Goal: Transaction & Acquisition: Obtain resource

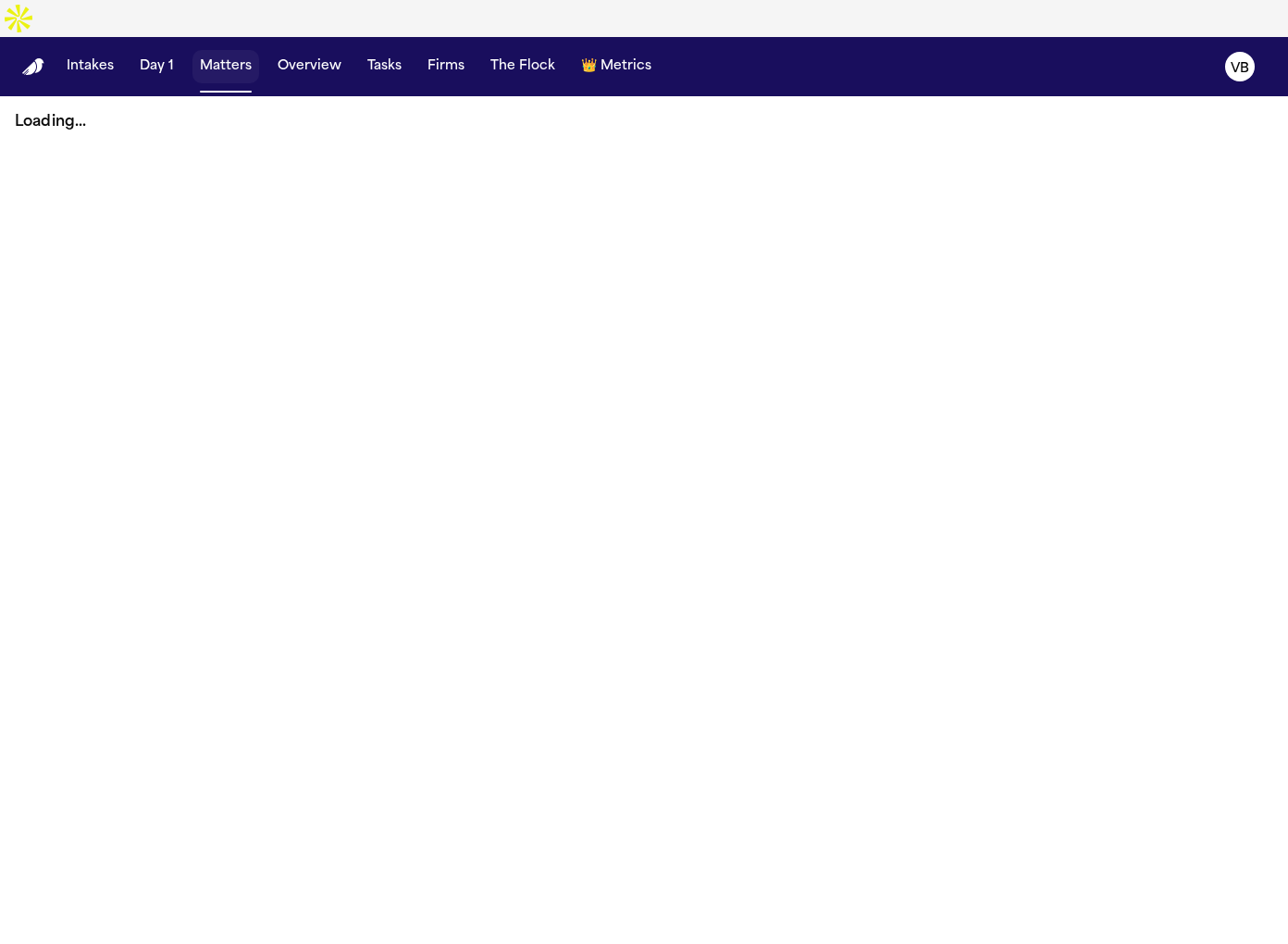
click at [219, 50] on button "Matters" at bounding box center [226, 66] width 67 height 33
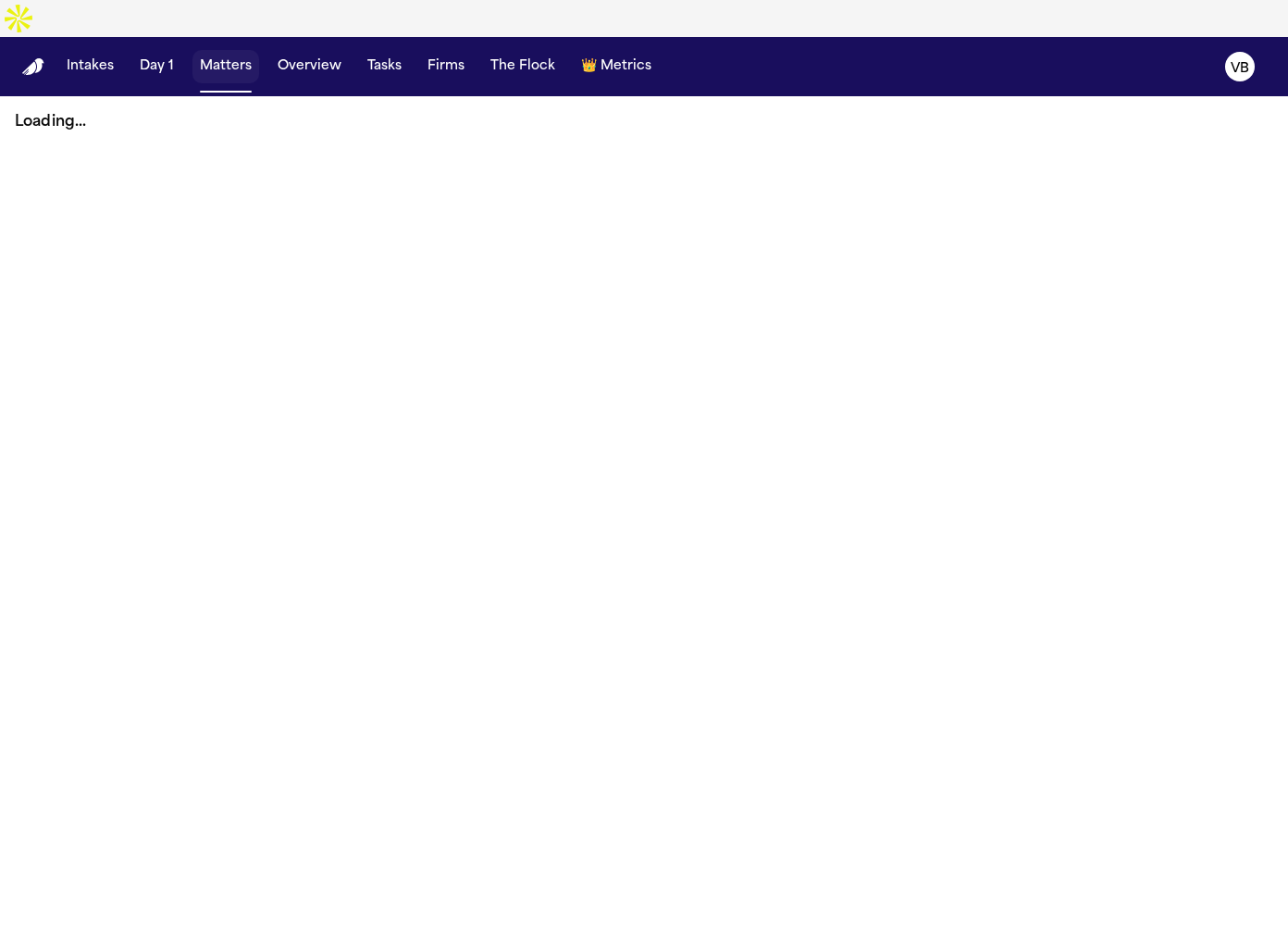
click at [219, 50] on button "Matters" at bounding box center [226, 66] width 67 height 33
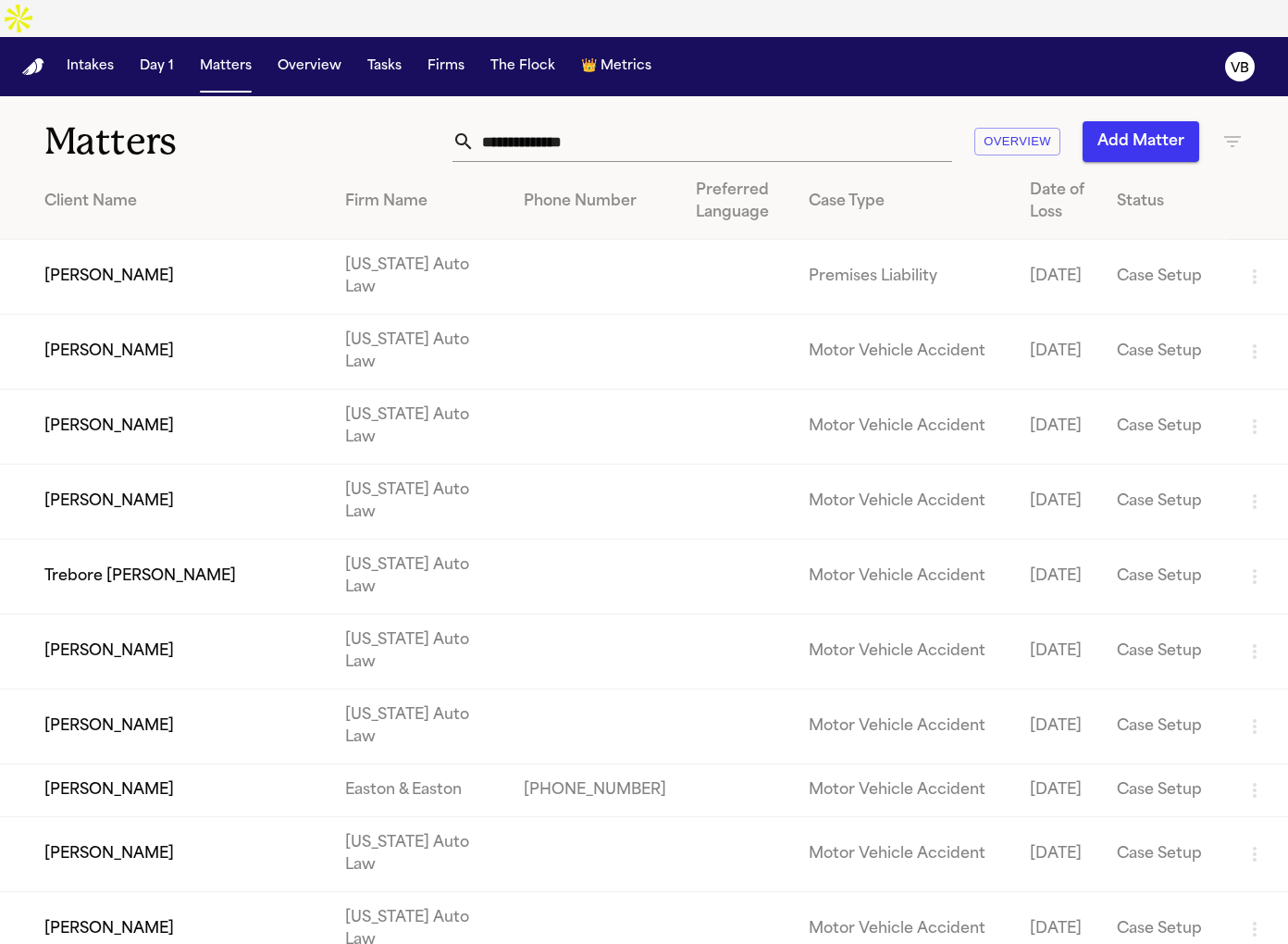
click at [625, 121] on input "text" at bounding box center [714, 141] width 478 height 40
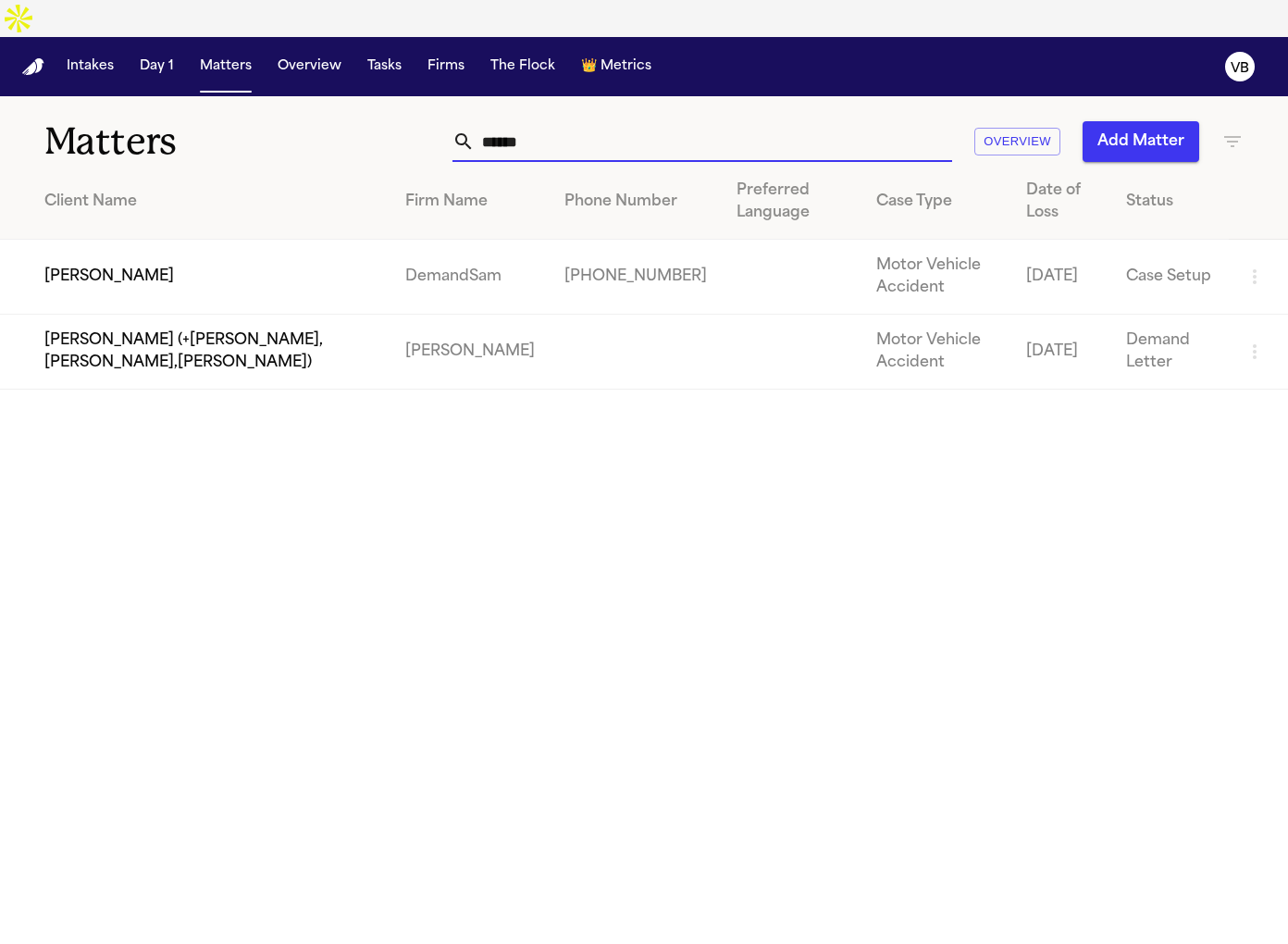
type input "******"
click at [207, 258] on td "[PERSON_NAME]" at bounding box center [195, 277] width 390 height 75
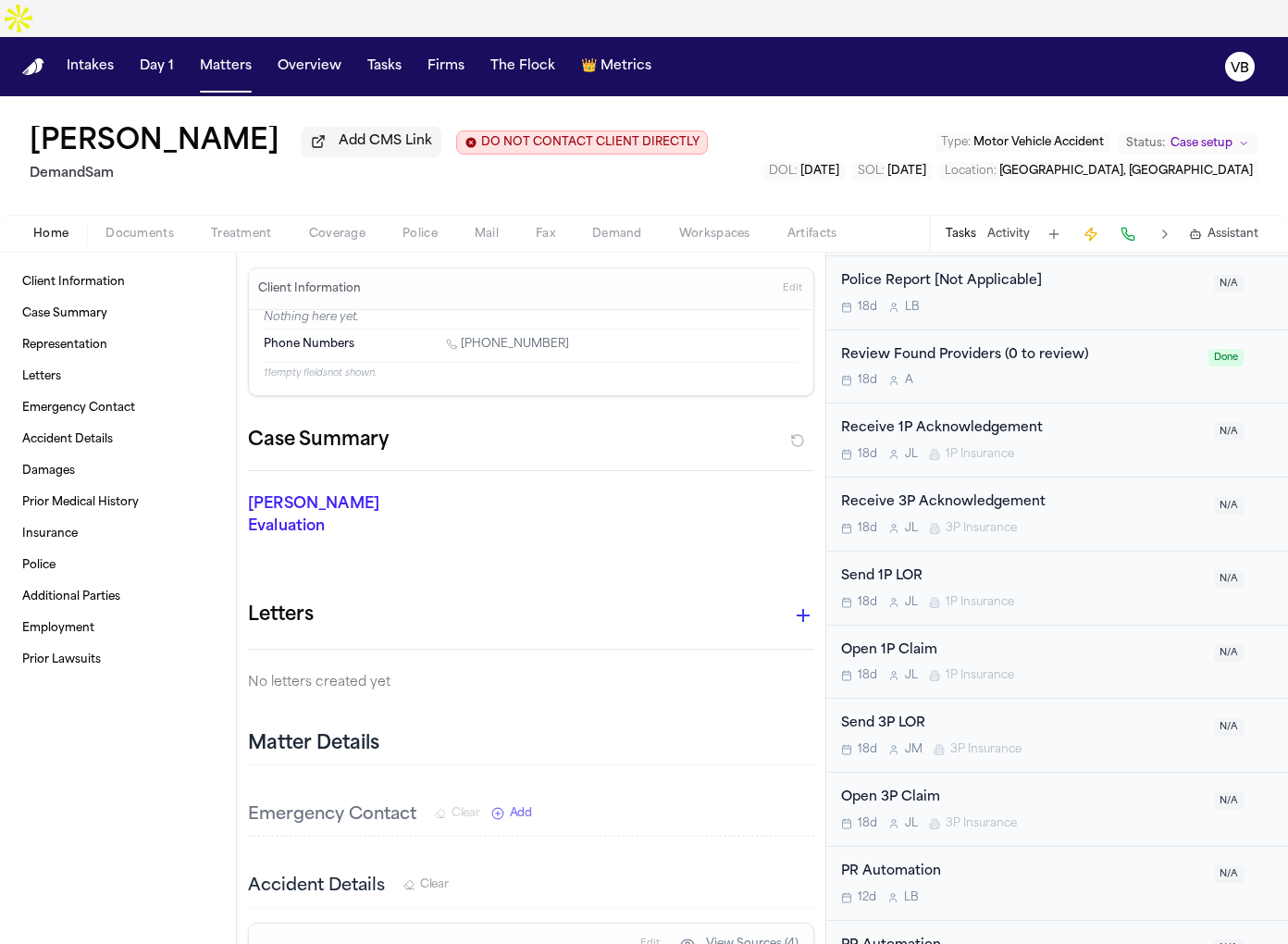
scroll to position [873, 0]
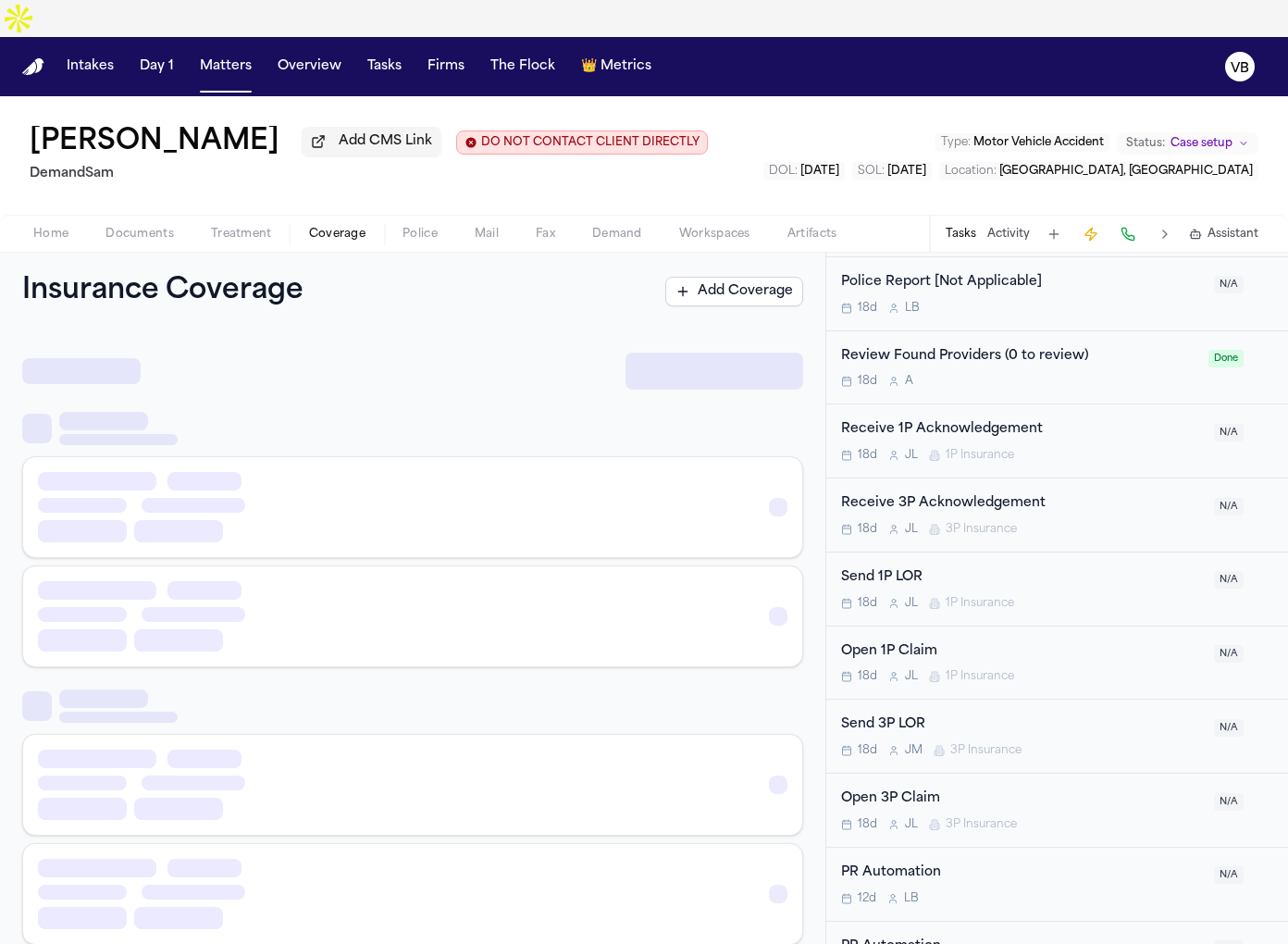
click at [325, 227] on span "Coverage" at bounding box center [338, 234] width 56 height 15
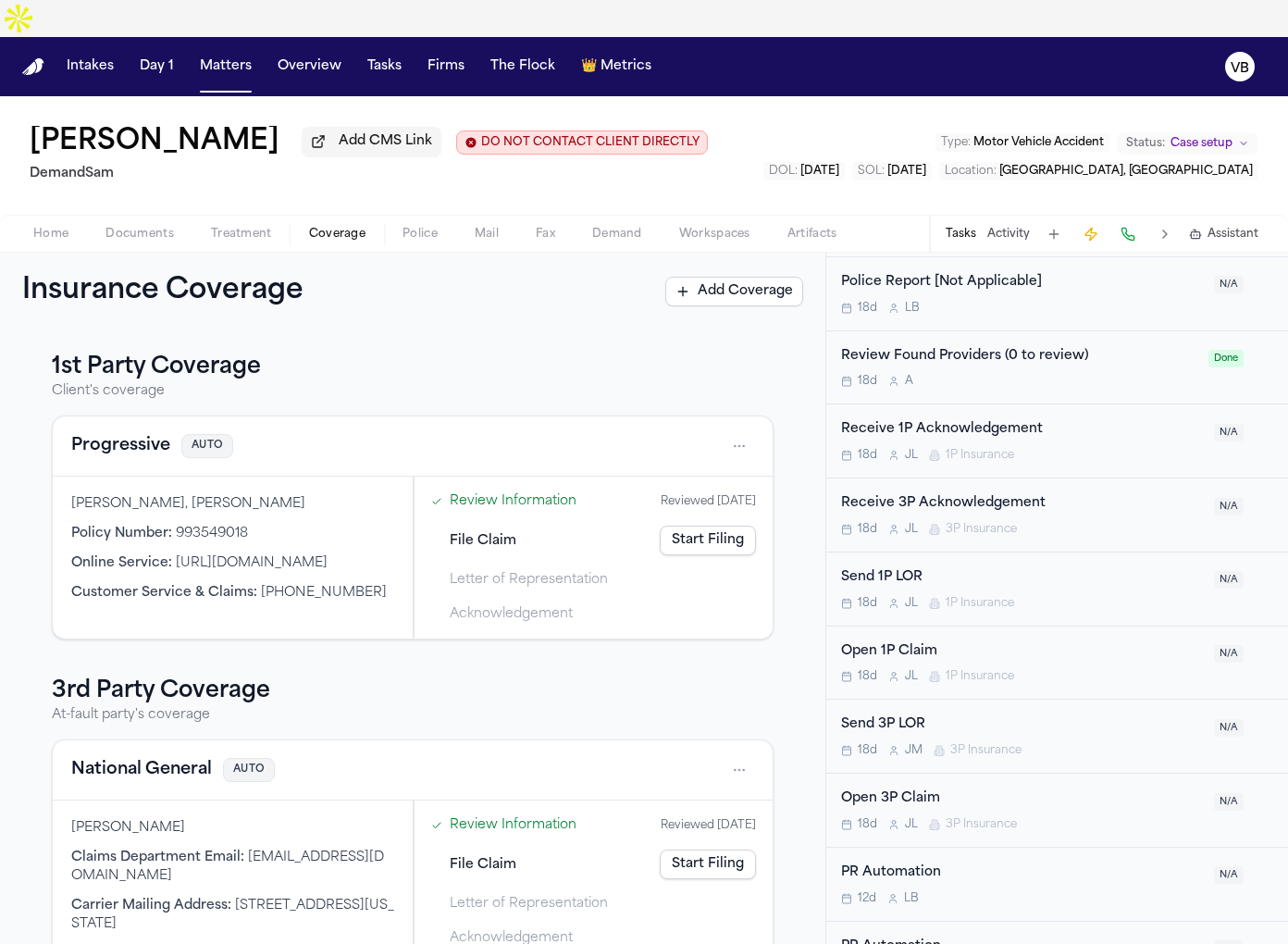
scroll to position [8, 0]
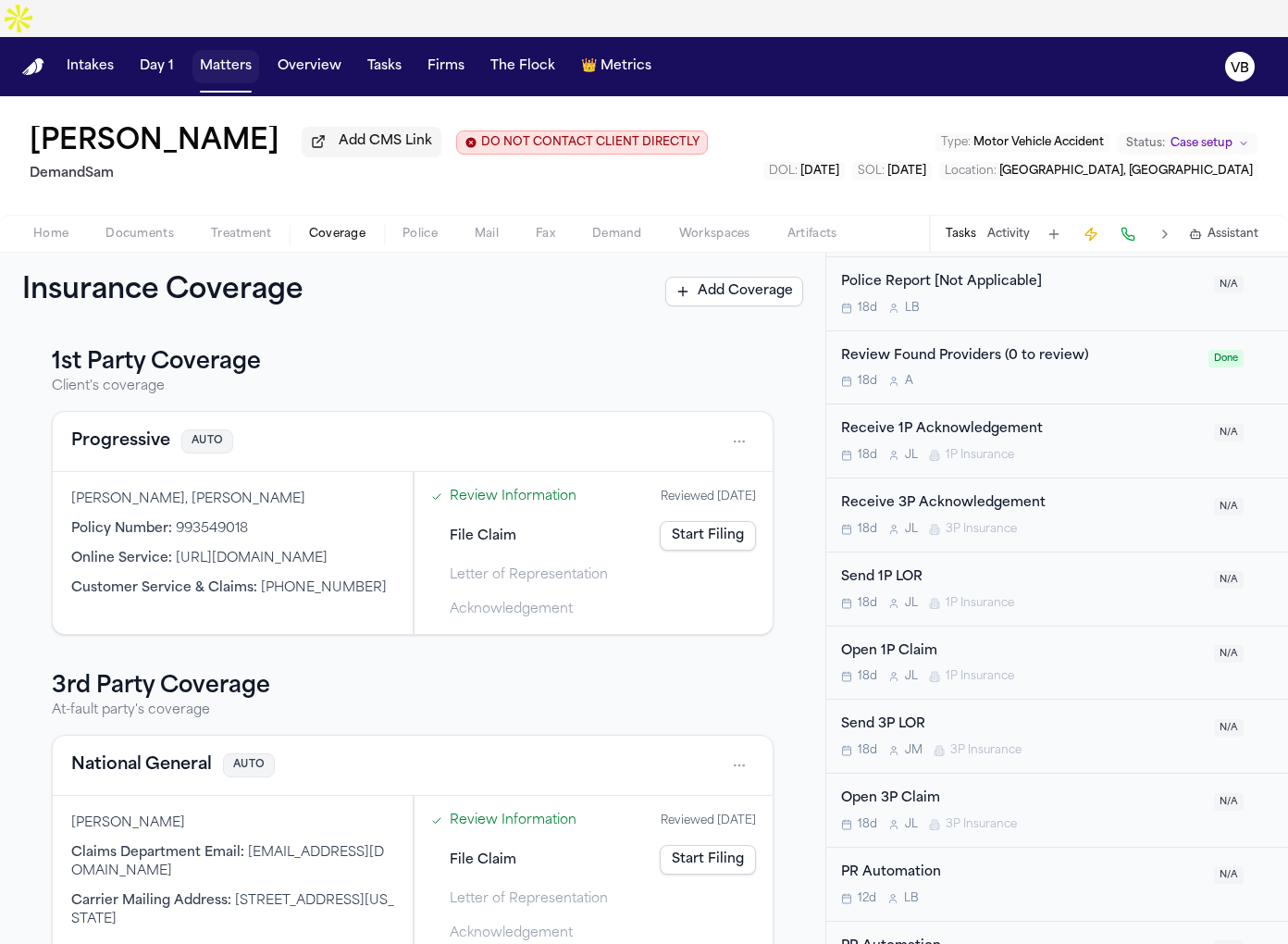
click at [212, 50] on button "Matters" at bounding box center [226, 66] width 67 height 33
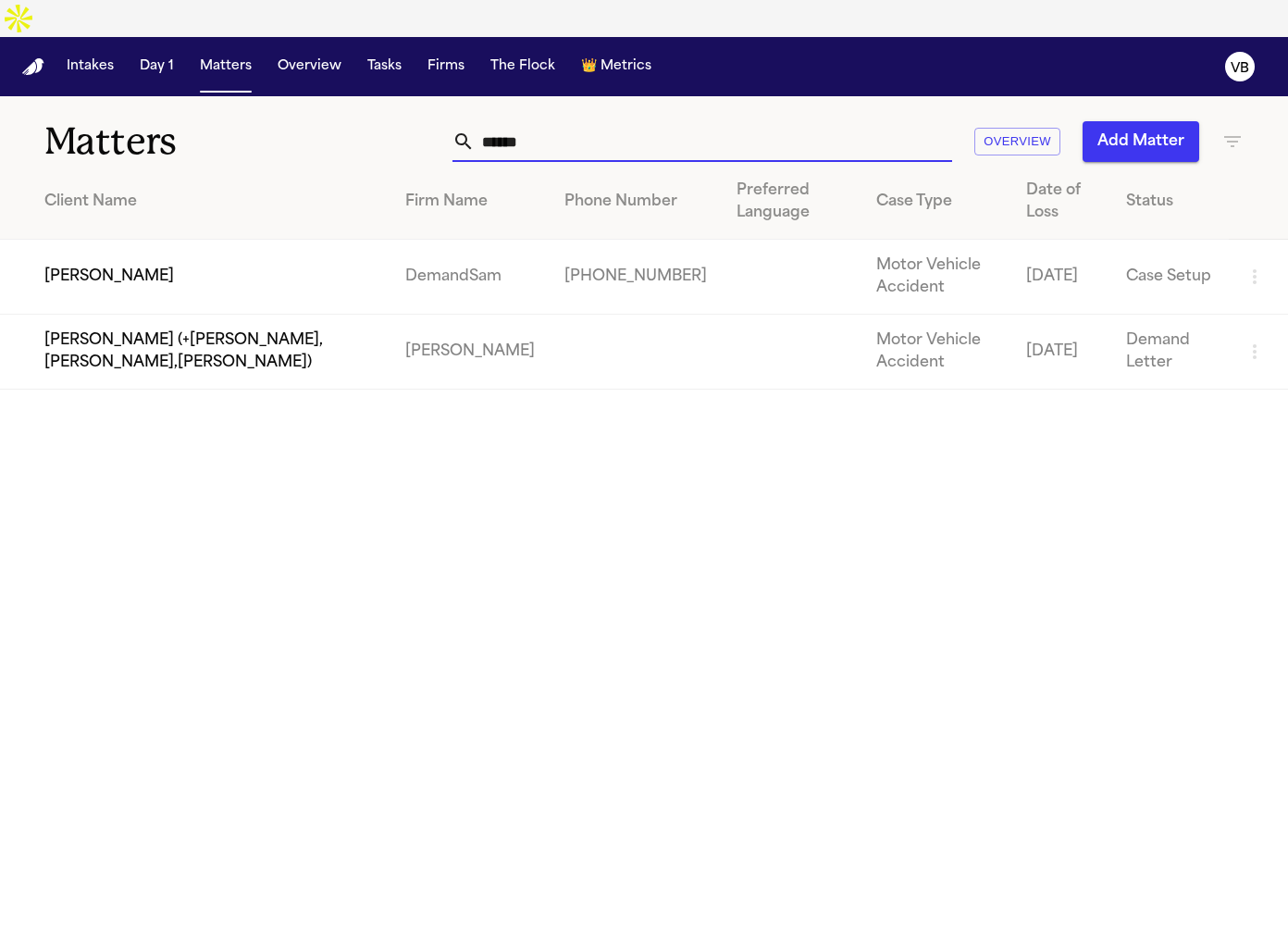
click at [531, 121] on input "******" at bounding box center [714, 141] width 478 height 40
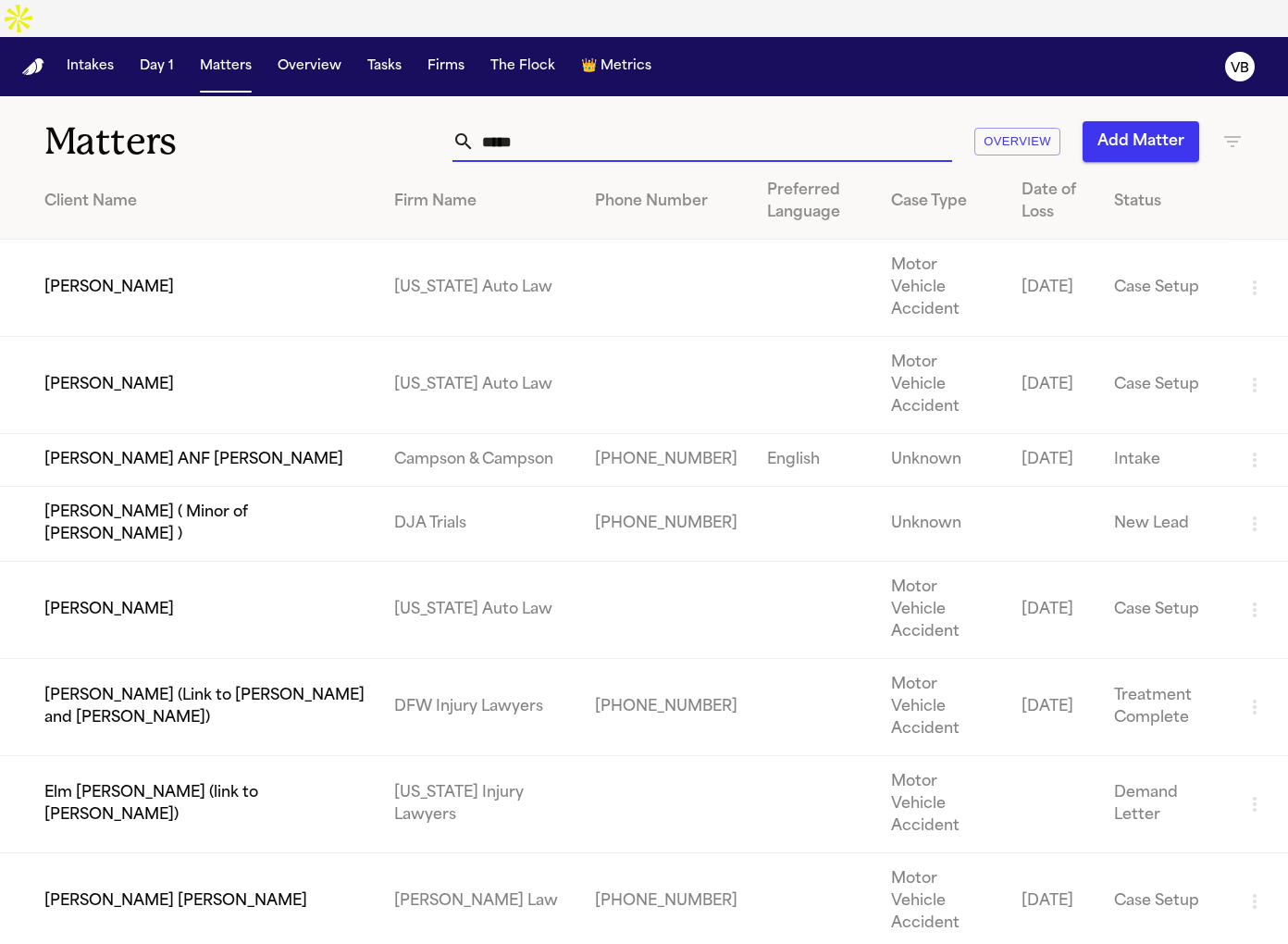
type input "*****"
click at [338, 337] on td "[PERSON_NAME]" at bounding box center [190, 385] width 380 height 97
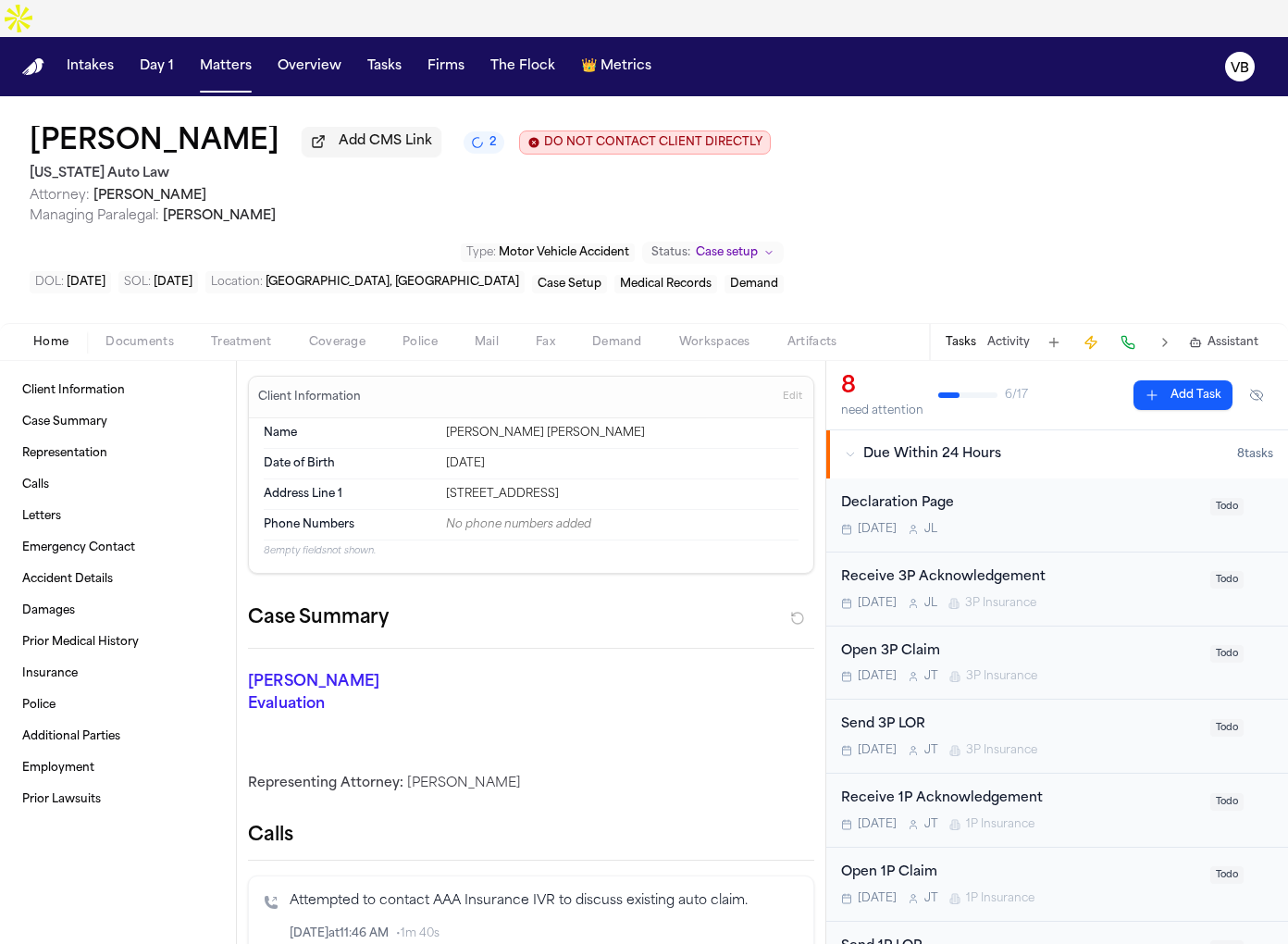
click at [322, 335] on span "Coverage" at bounding box center [338, 342] width 56 height 15
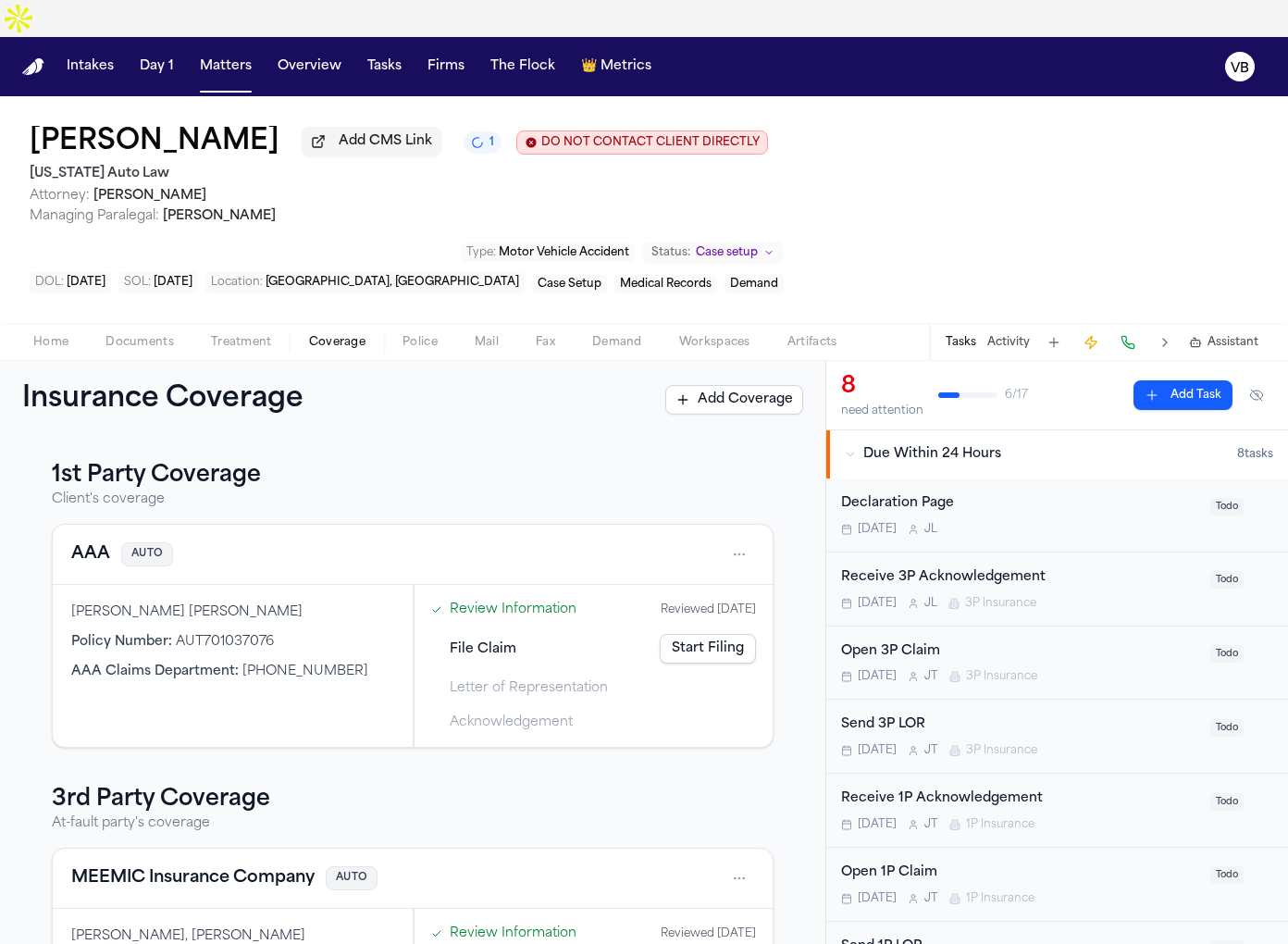
click at [228, 47] on nav "Intakes Day 1 Matters Overview Tasks Firms The Flock 👑 Metrics VB" at bounding box center [644, 66] width 1288 height 59
click at [217, 50] on button "Matters" at bounding box center [226, 66] width 67 height 33
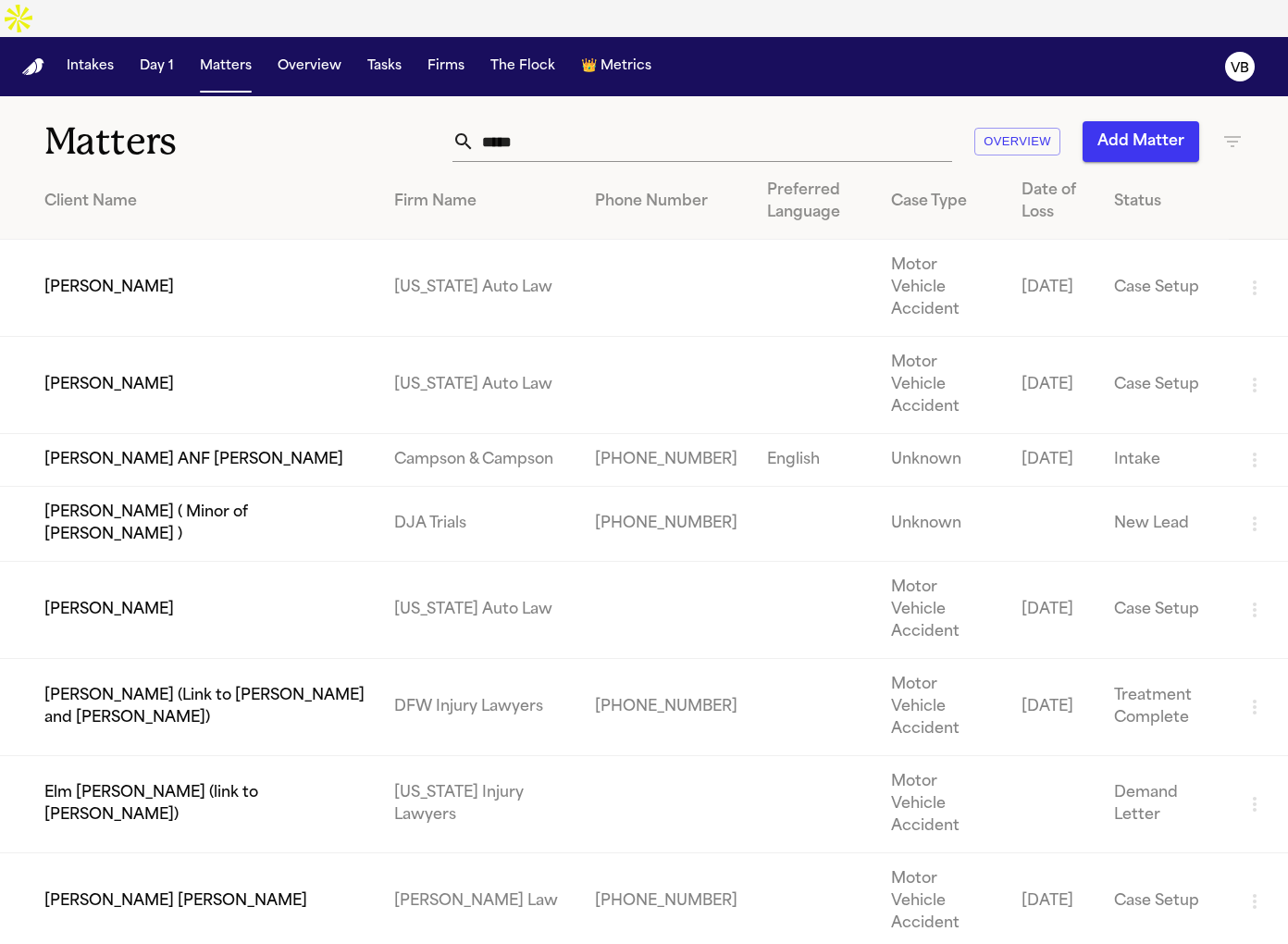
click at [518, 121] on input "*****" at bounding box center [714, 141] width 478 height 40
type input "*"
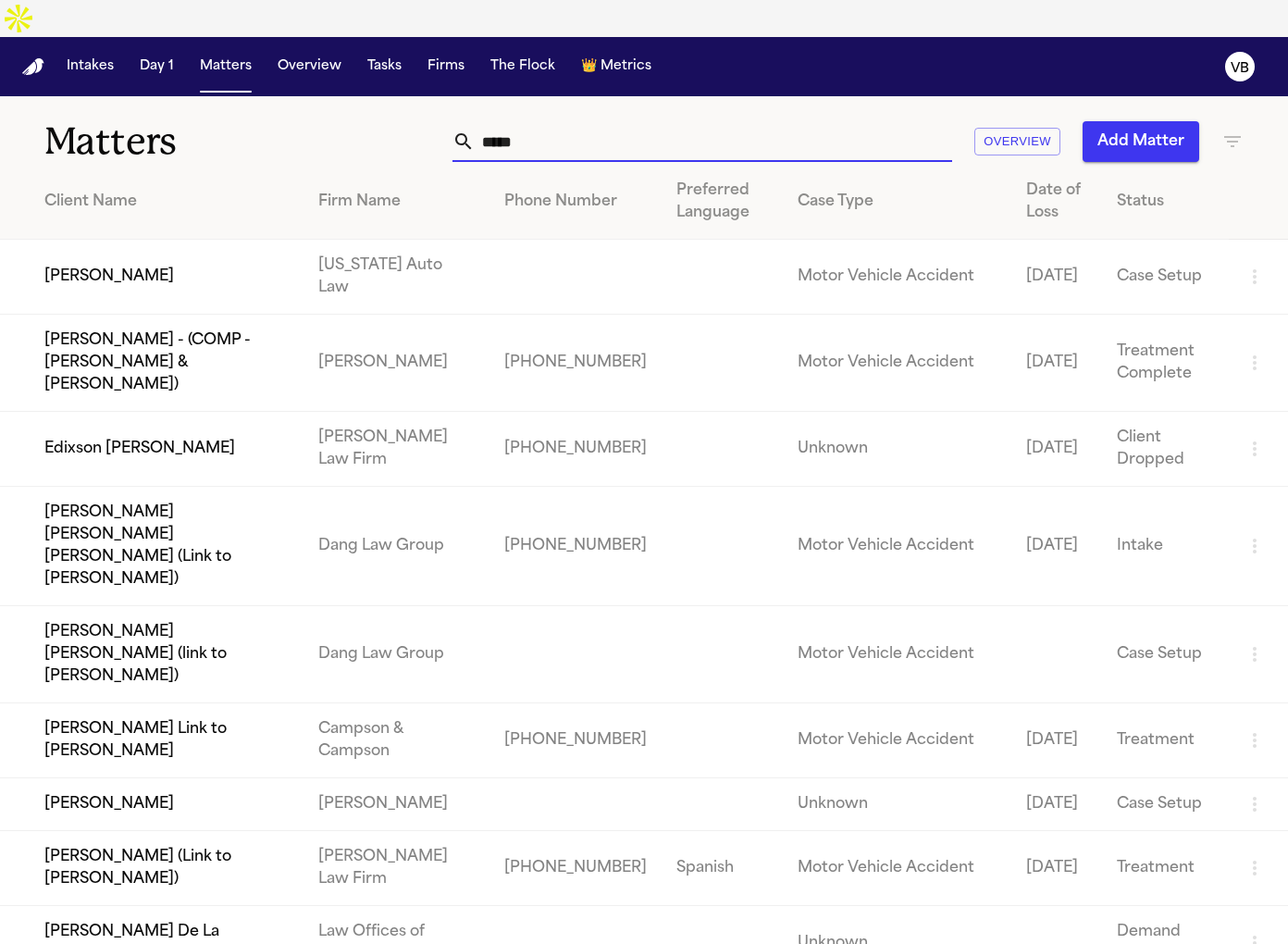
type input "*****"
click at [262, 240] on td "[PERSON_NAME]" at bounding box center [151, 277] width 304 height 75
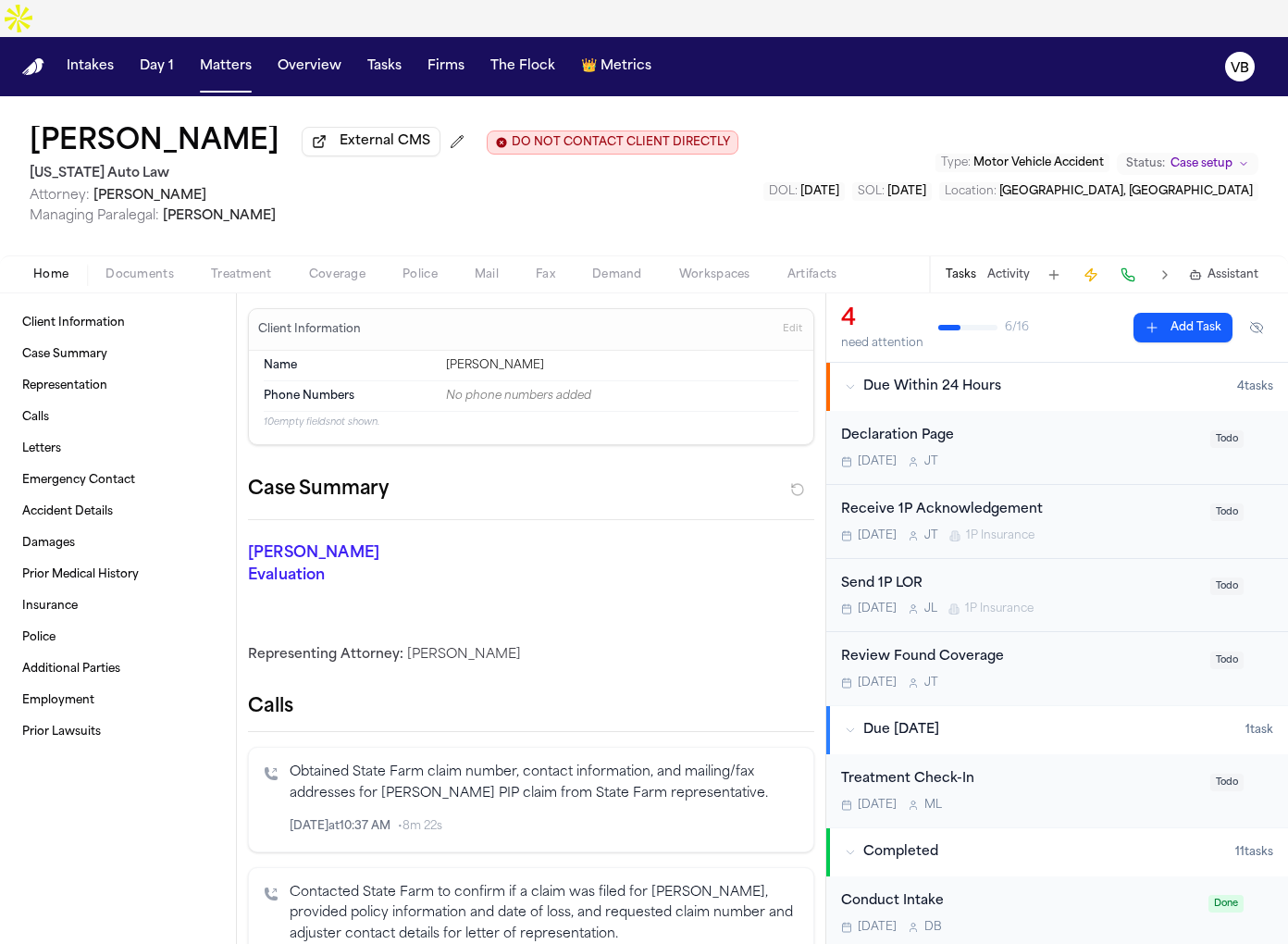
click at [333, 256] on div "Home Documents Treatment Coverage Police Mail Fax Demand Workspaces Artifacts T…" at bounding box center [644, 274] width 1288 height 37
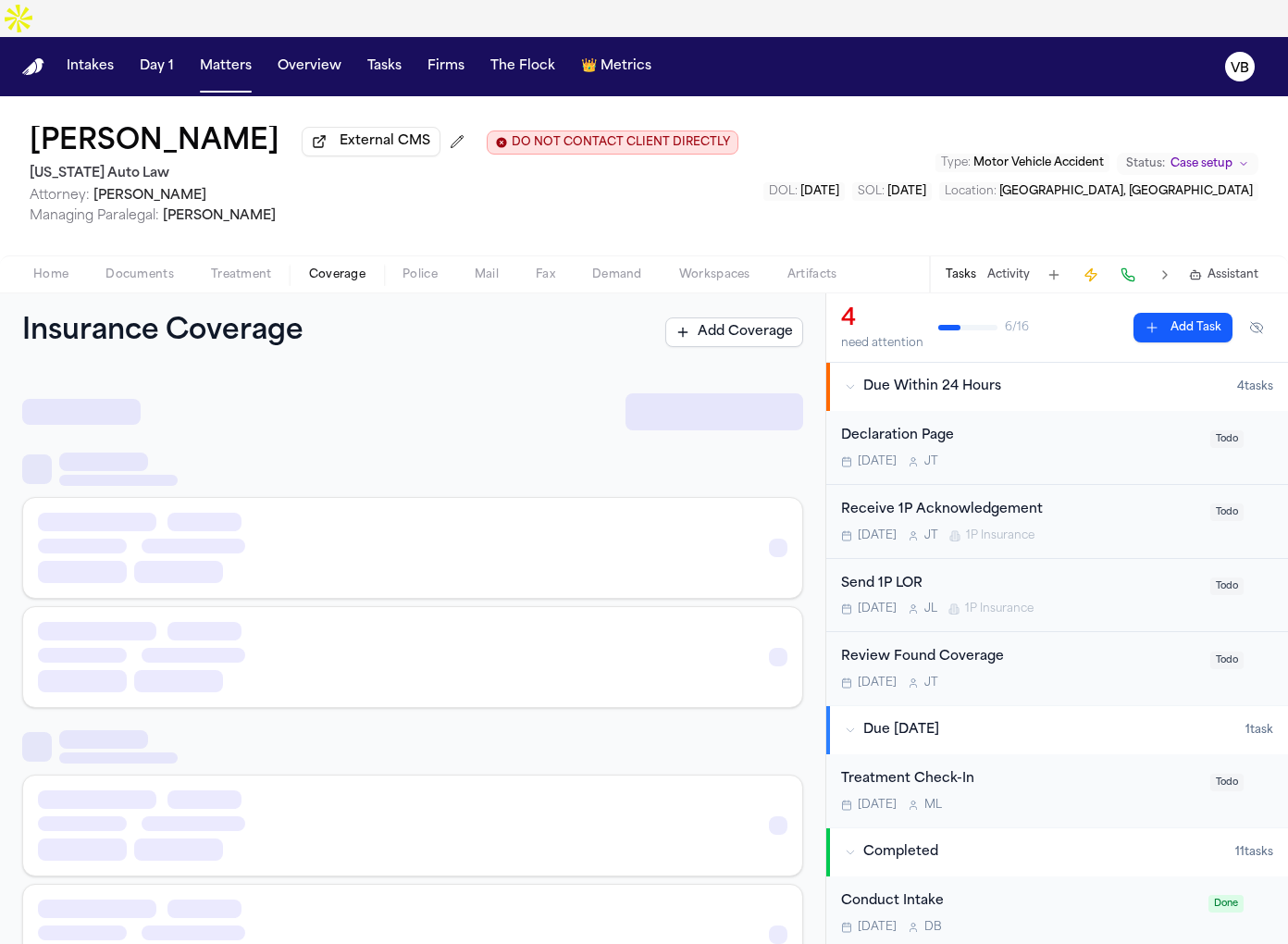
click at [333, 267] on span "Coverage" at bounding box center [338, 275] width 56 height 15
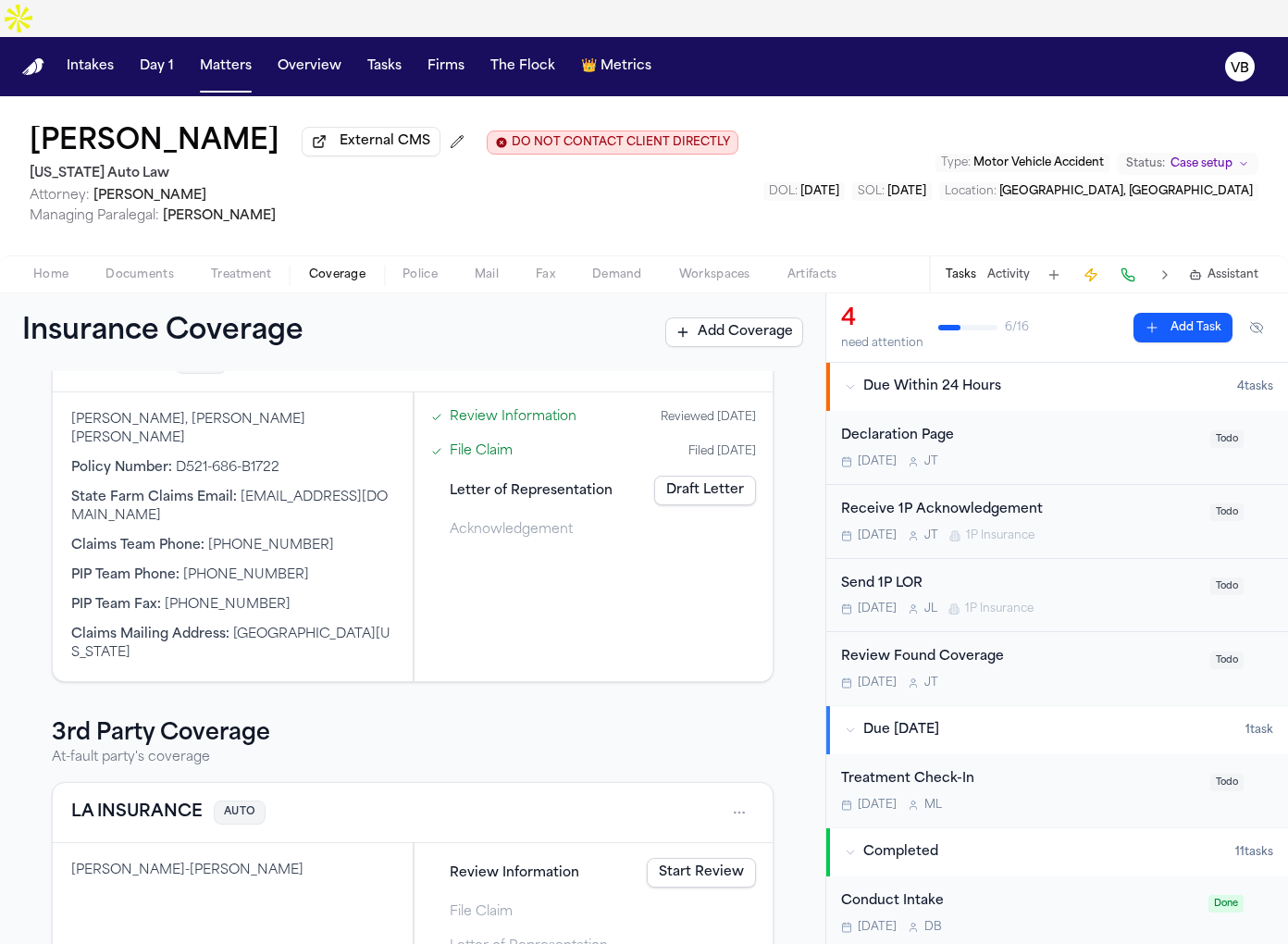
scroll to position [141, 0]
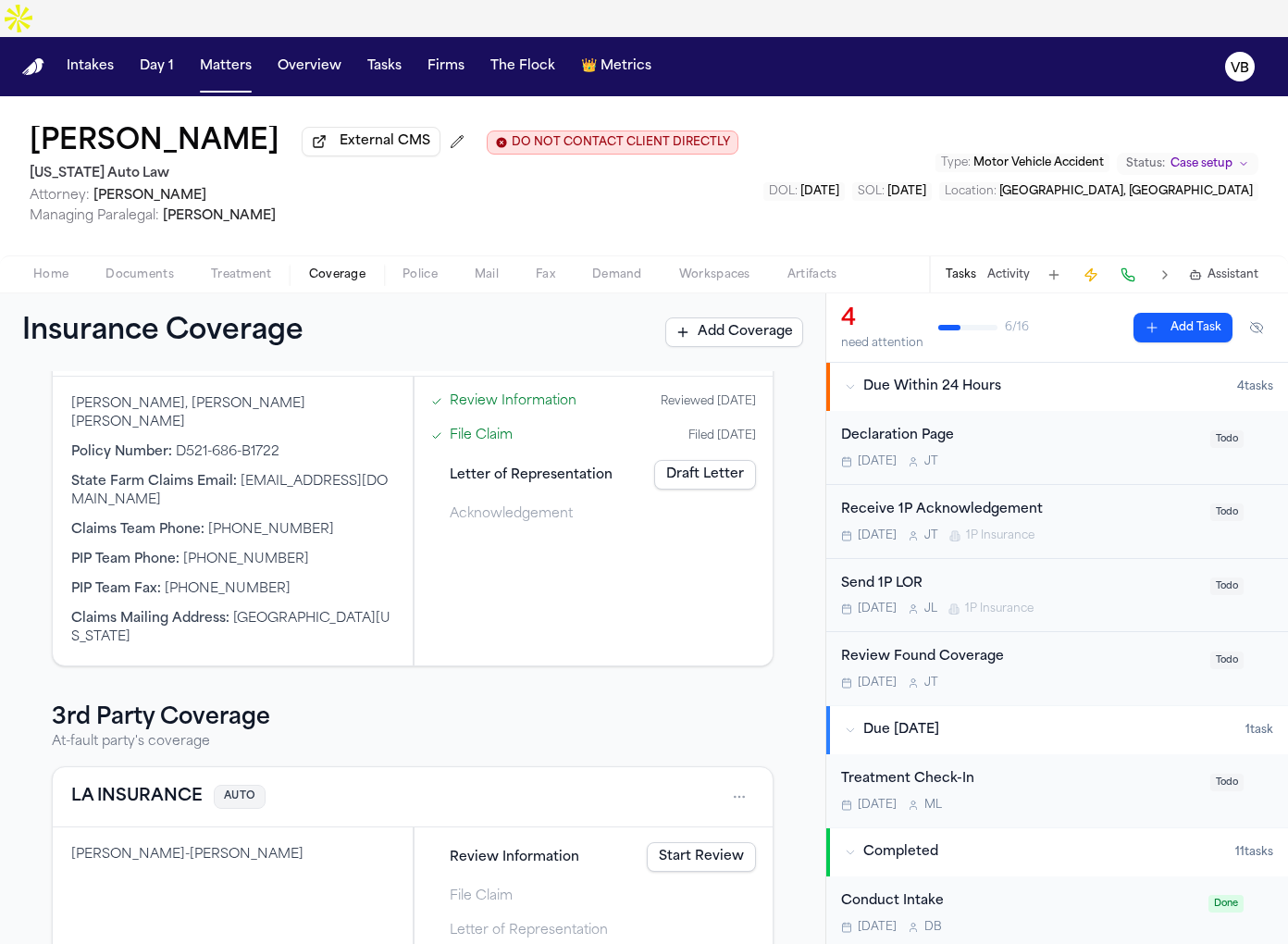
click at [733, 460] on link "Draft Letter" at bounding box center [705, 474] width 102 height 29
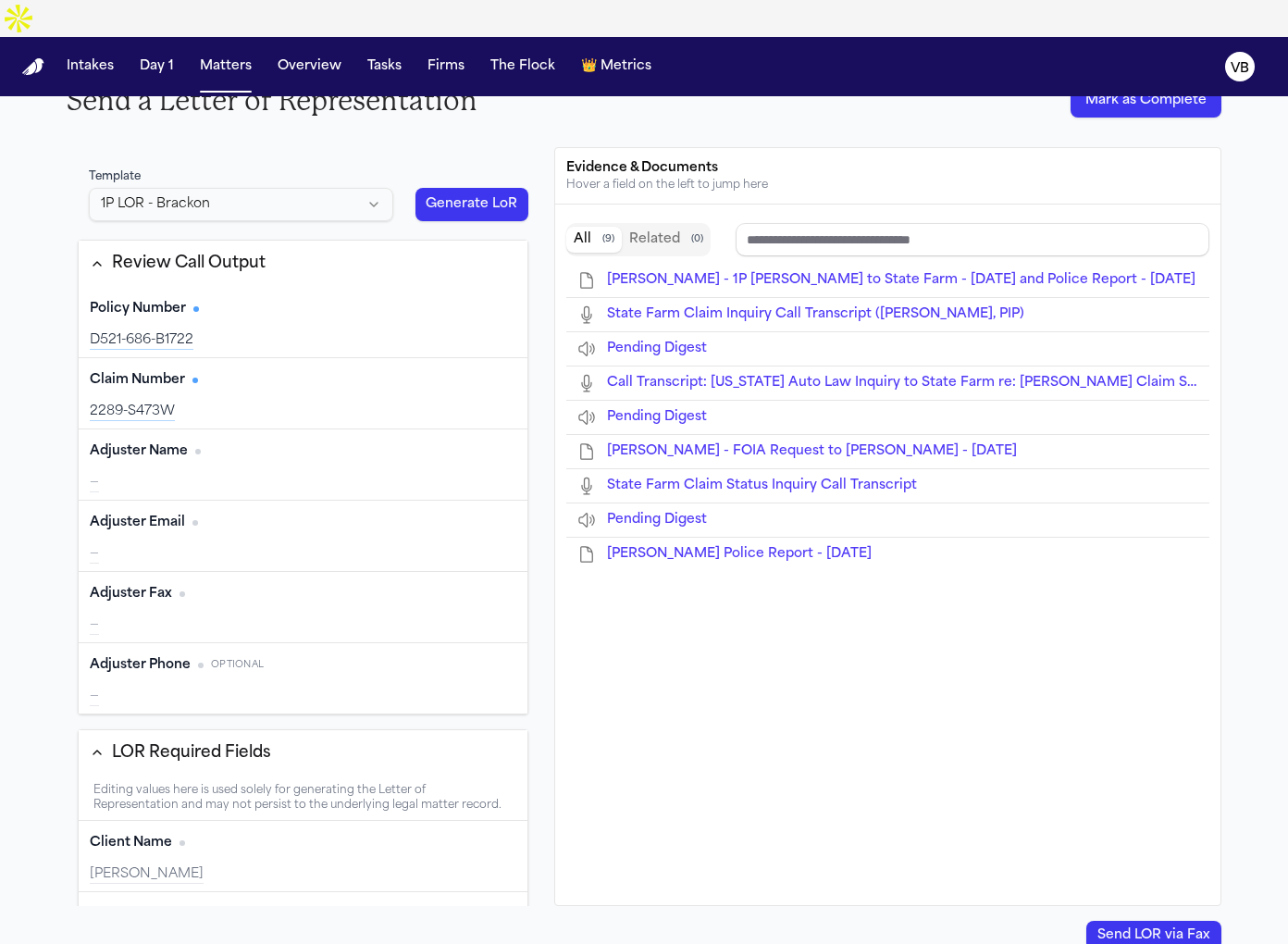
scroll to position [398, 0]
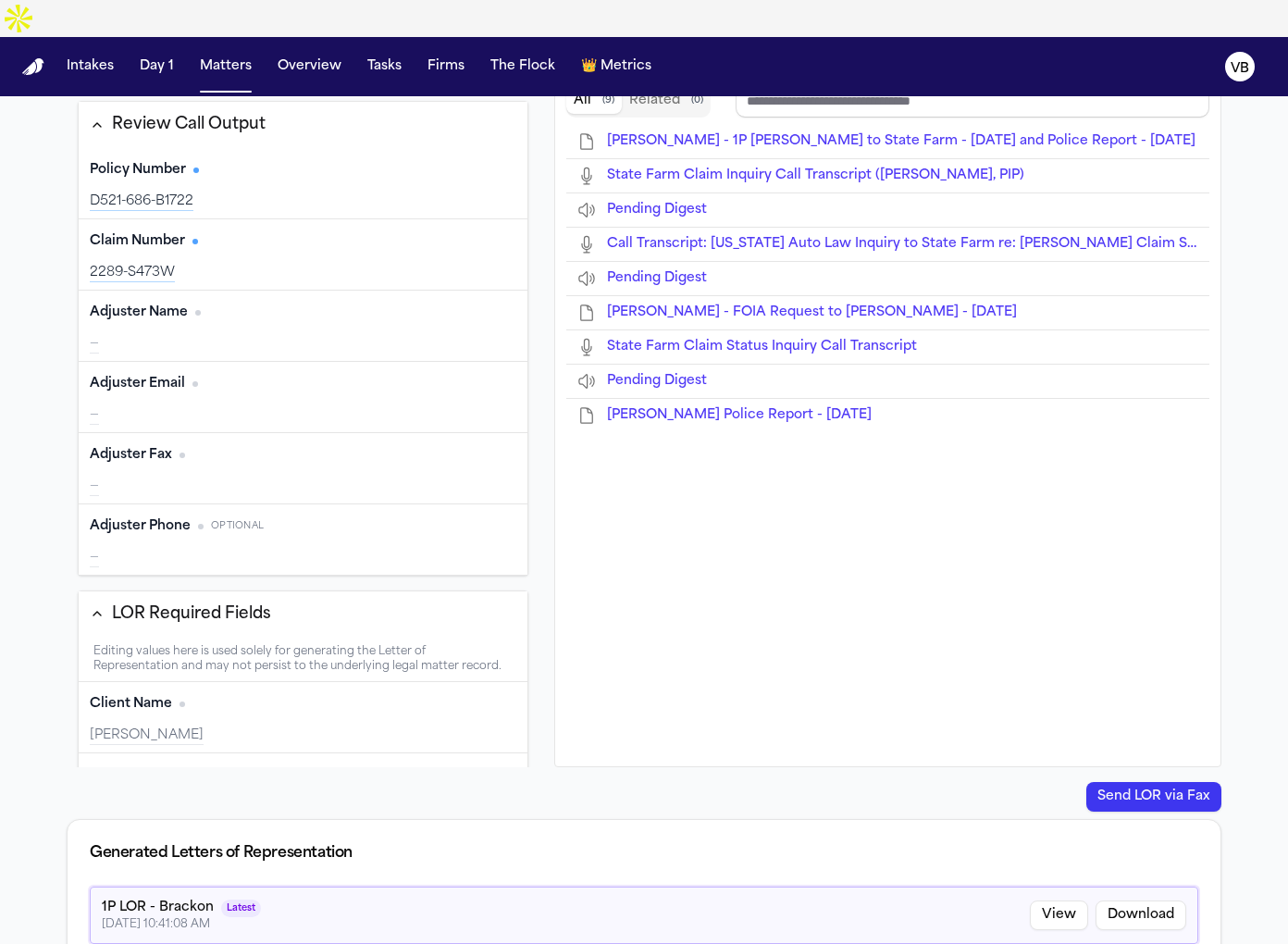
click at [181, 899] on div "1P LOR - Brackon" at bounding box center [157, 908] width 112 height 19
click at [1057, 901] on button "View" at bounding box center [1060, 915] width 58 height 29
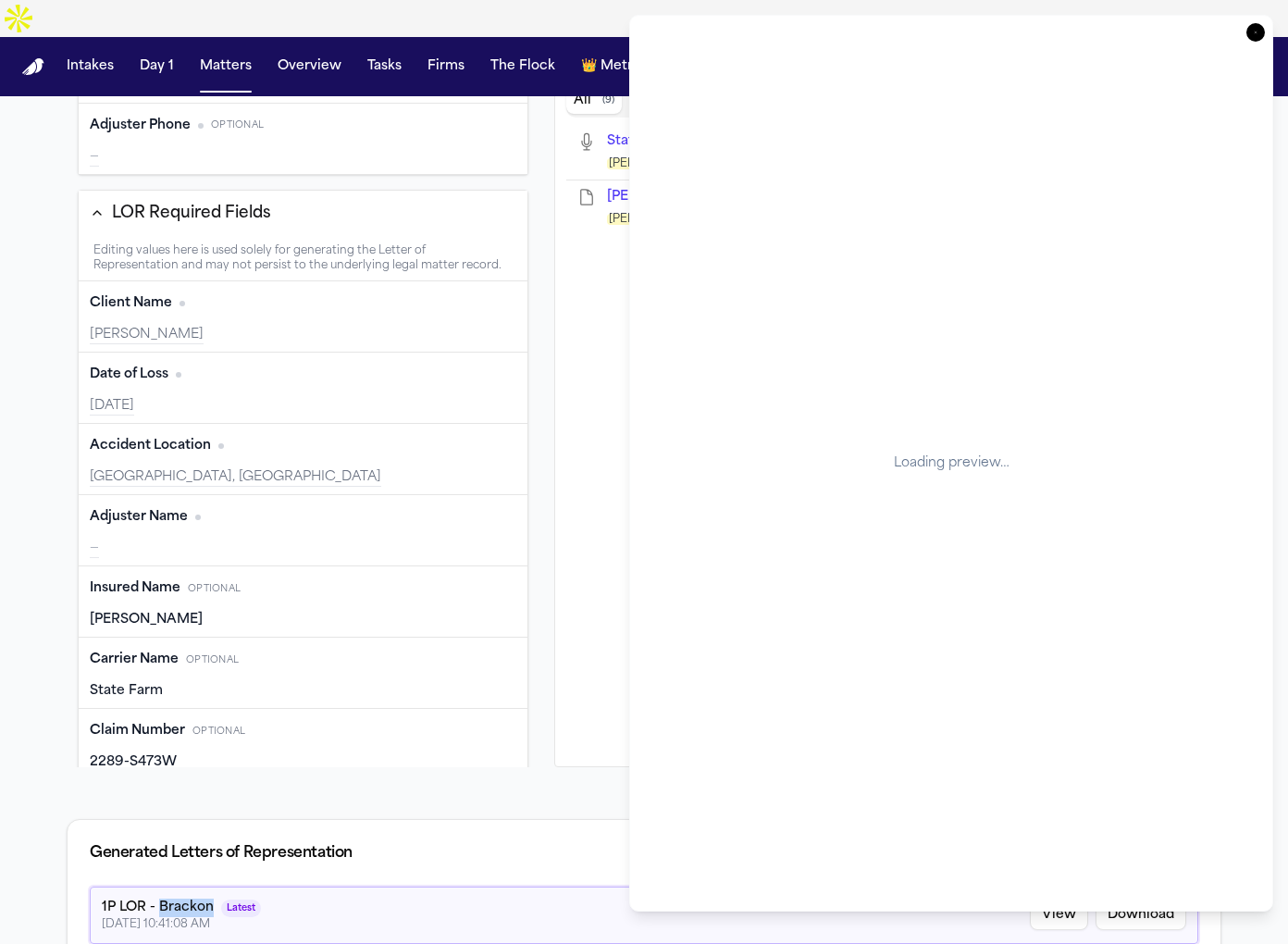
scroll to position [481, 0]
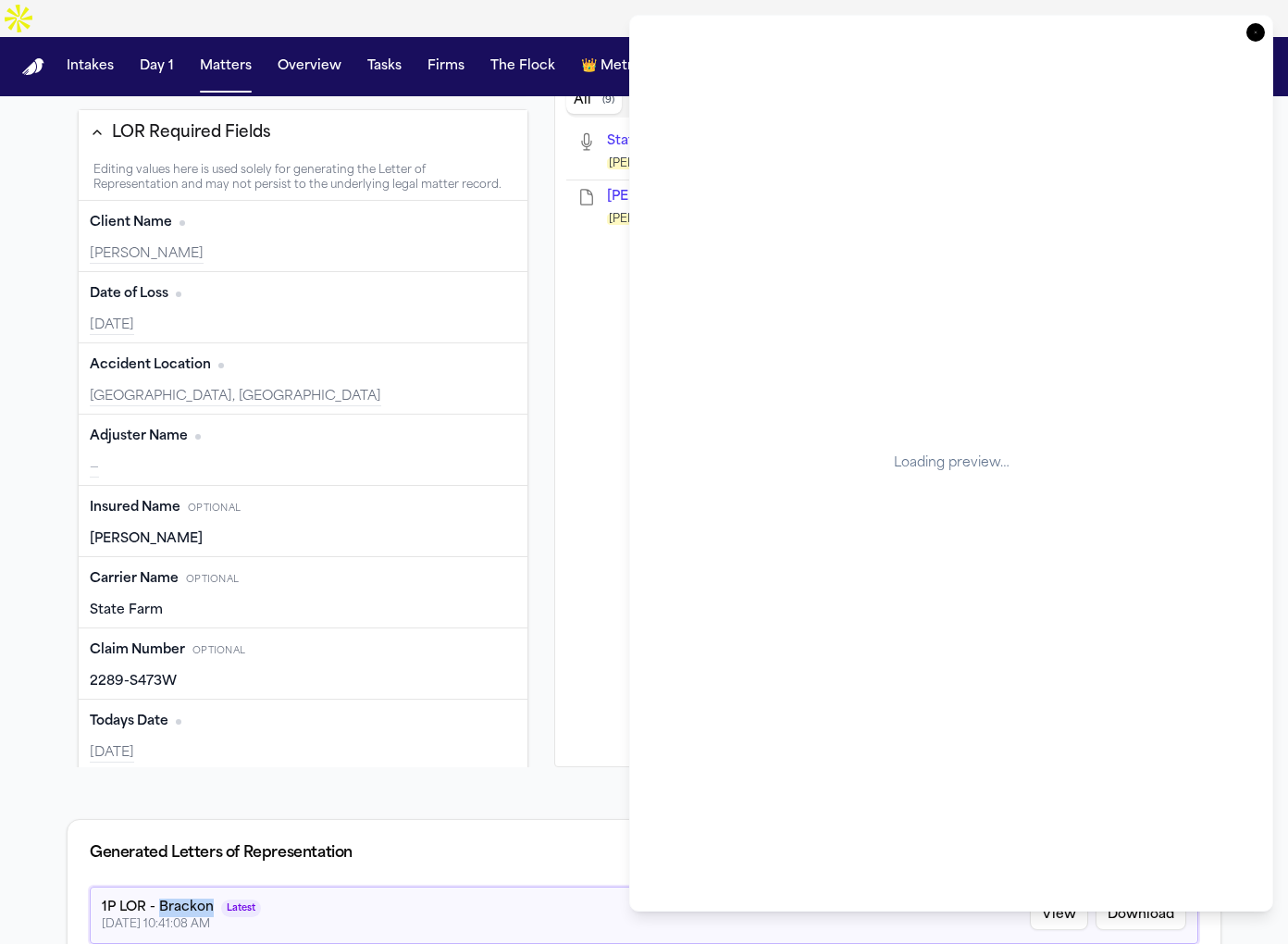
type input "**********"
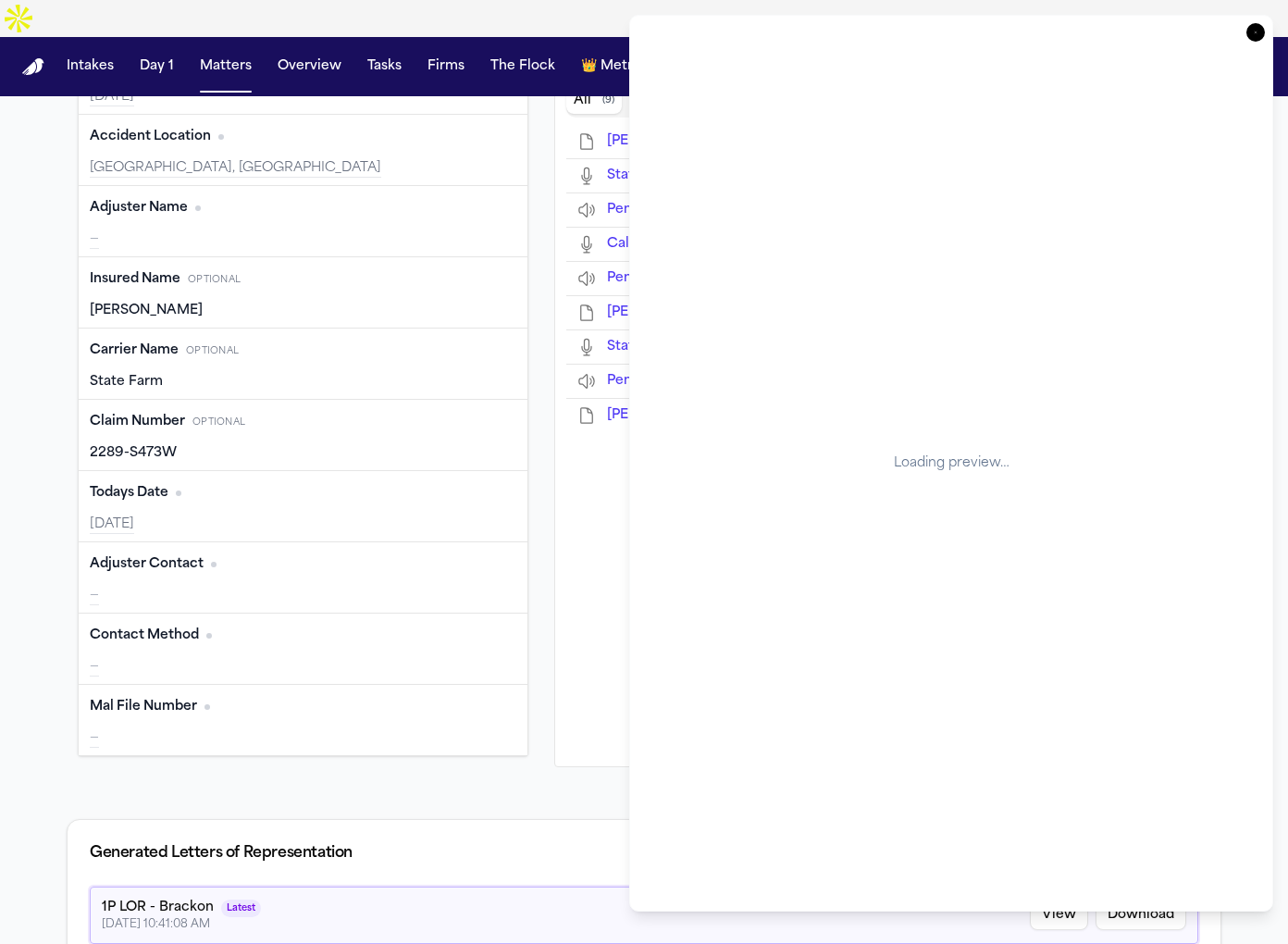
click at [1267, 27] on div "Letter of Representation (Preview) Loading preview… Close" at bounding box center [950, 464] width 644 height 897
click at [1258, 29] on icon "button" at bounding box center [1256, 33] width 19 height 19
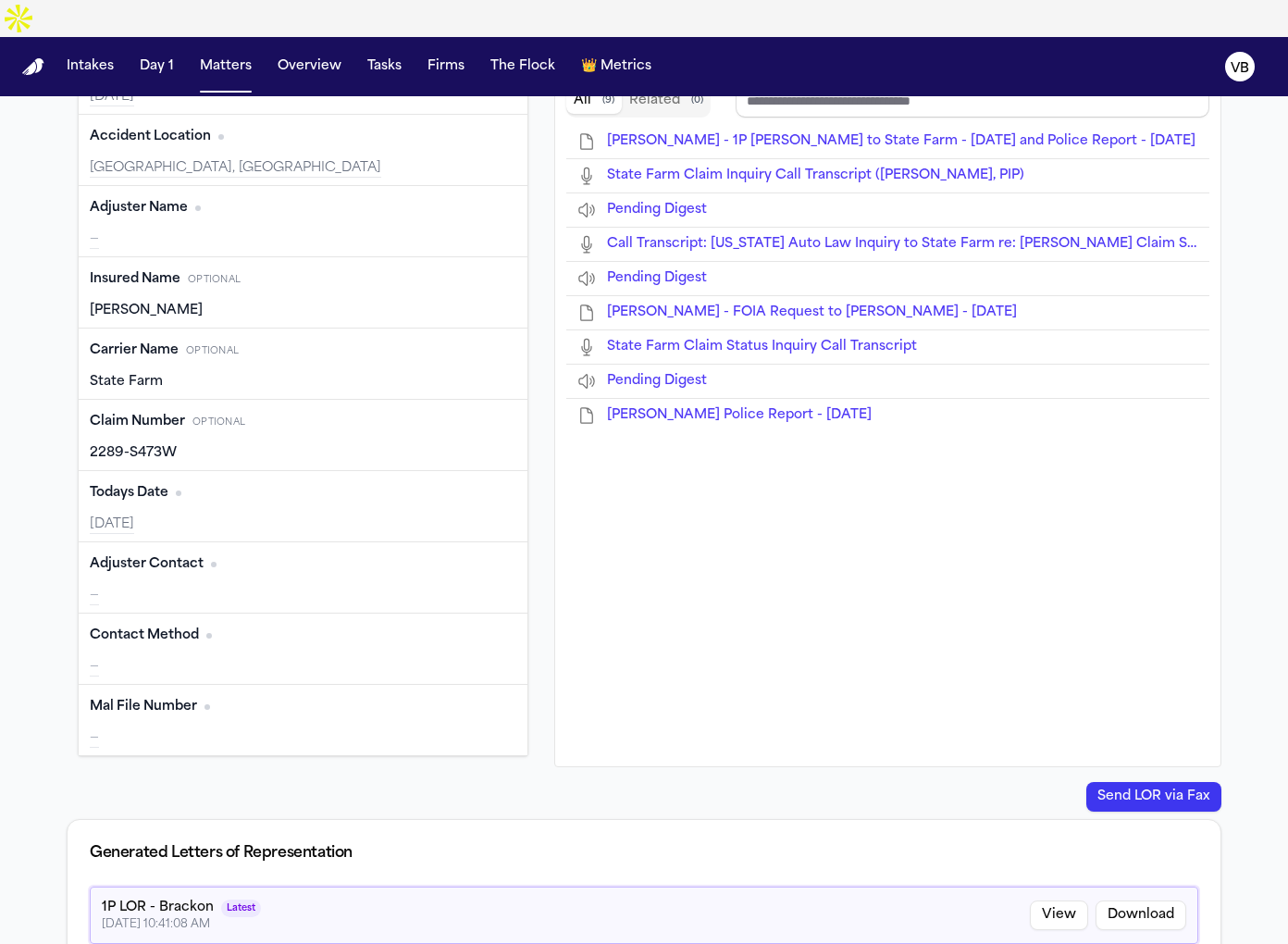
click at [1154, 901] on button "Download" at bounding box center [1140, 915] width 90 height 29
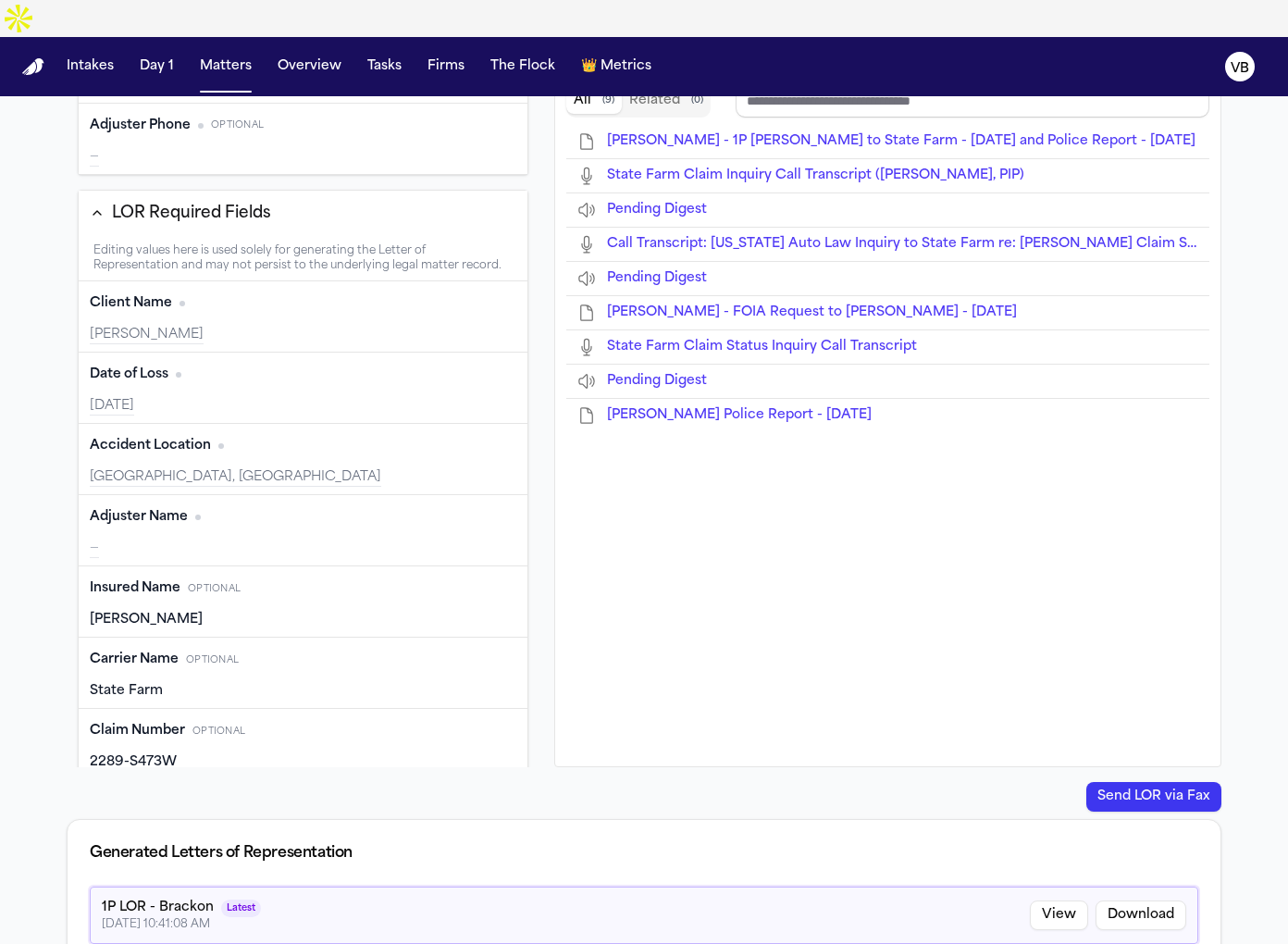
scroll to position [0, 0]
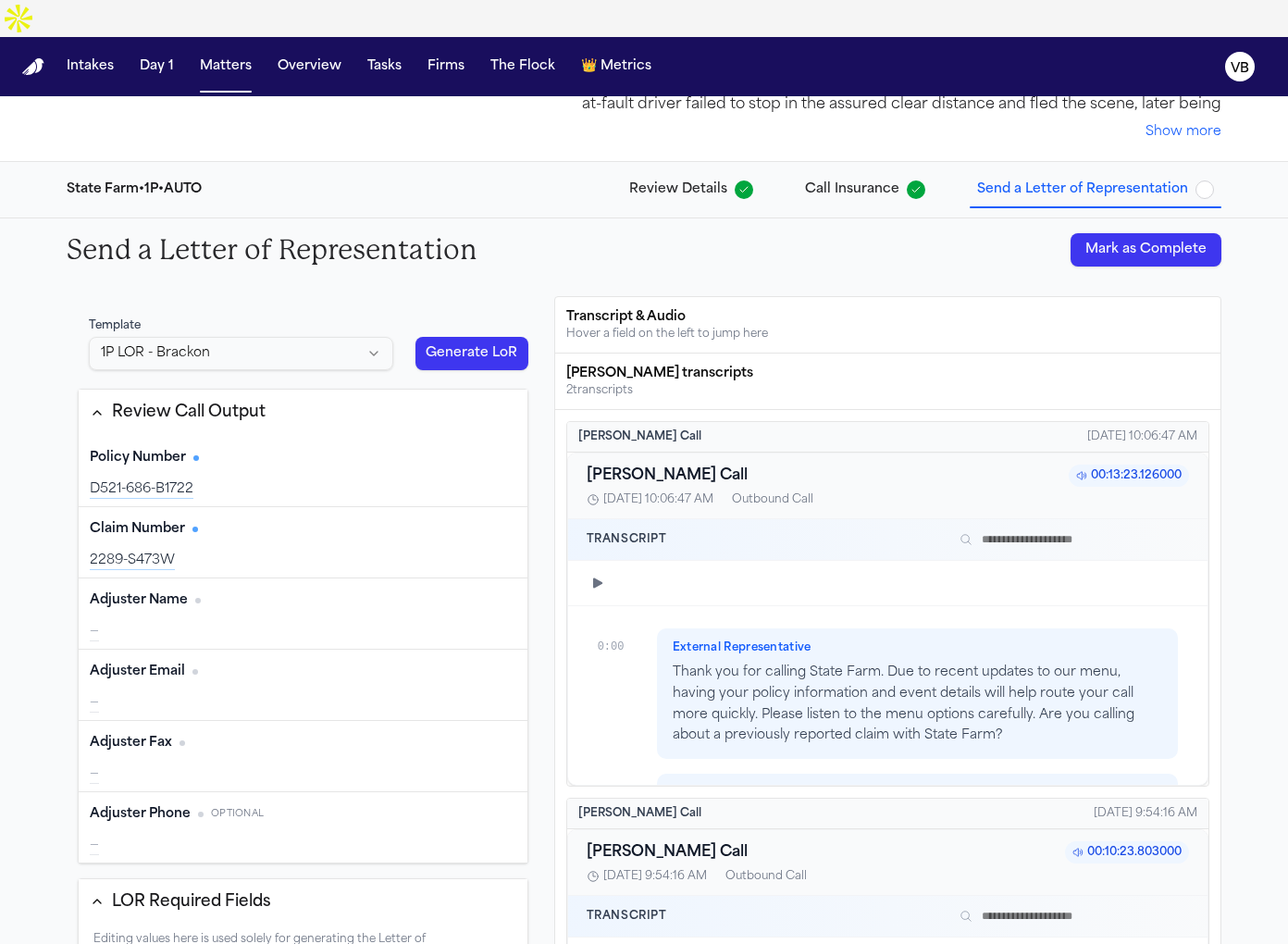
click at [186, 354] on html "Intakes Day 1 Matters Overview Tasks Firms The Flock 👑 Metrics VB Back to Cover…" at bounding box center [644, 490] width 1288 height 981
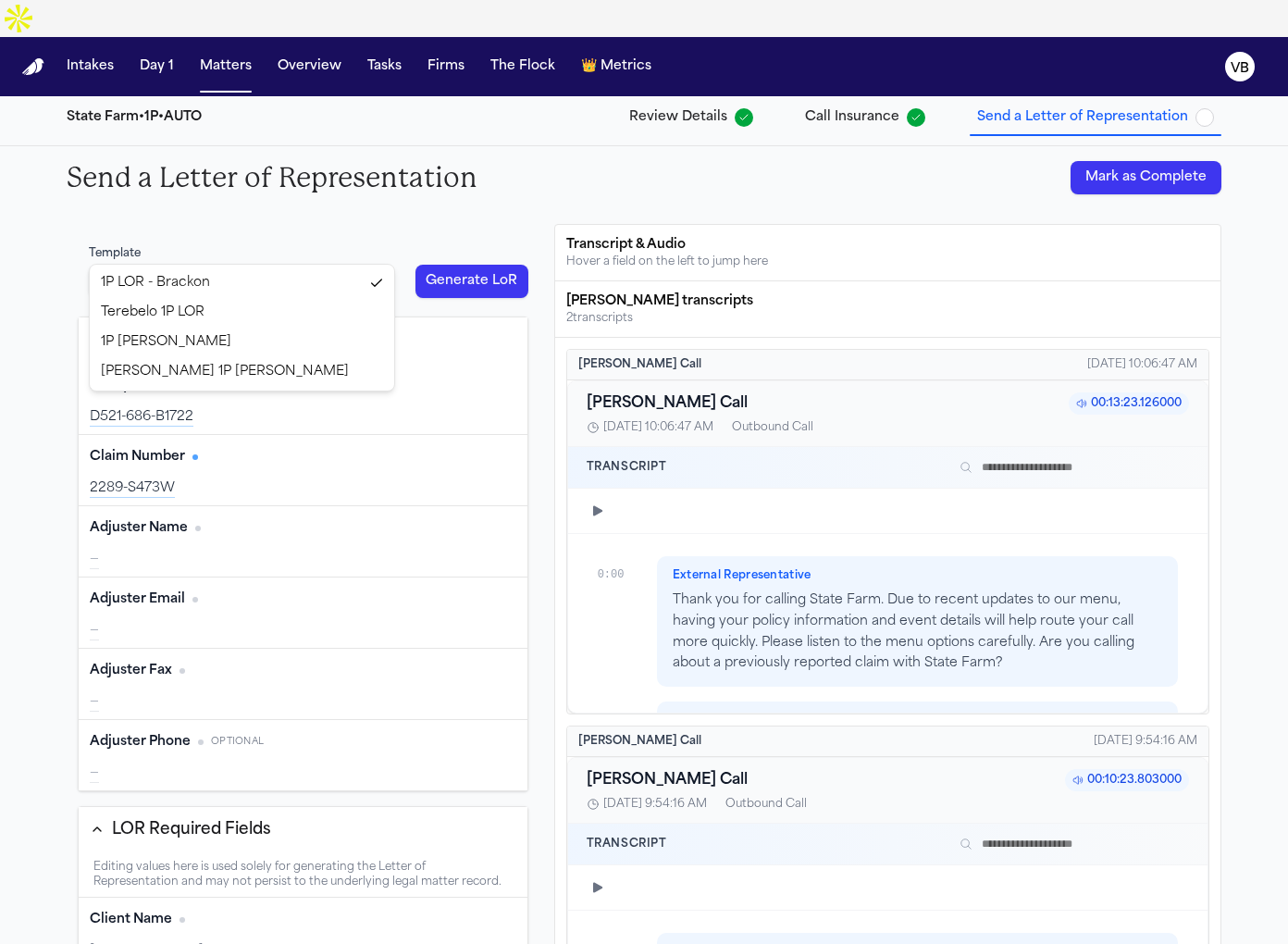
scroll to position [107, 0]
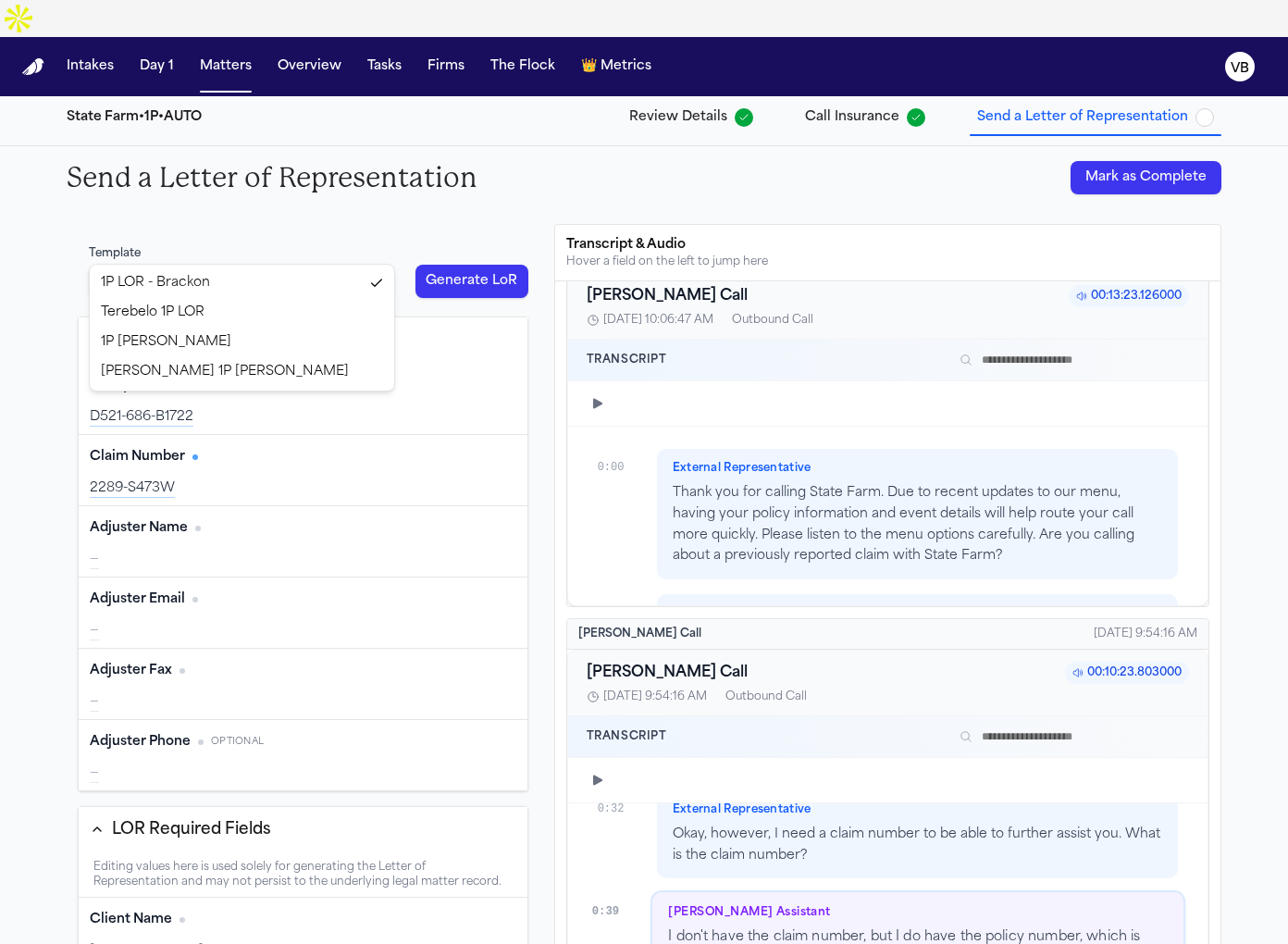
click at [355, 241] on html "Intakes Day 1 Matters Overview Tasks Firms The Flock 👑 Metrics VB Back to Cover…" at bounding box center [644, 490] width 1288 height 981
click at [359, 197] on html "Intakes Day 1 Matters Overview Tasks Firms The Flock 👑 Metrics VB Back to Cover…" at bounding box center [644, 490] width 1288 height 981
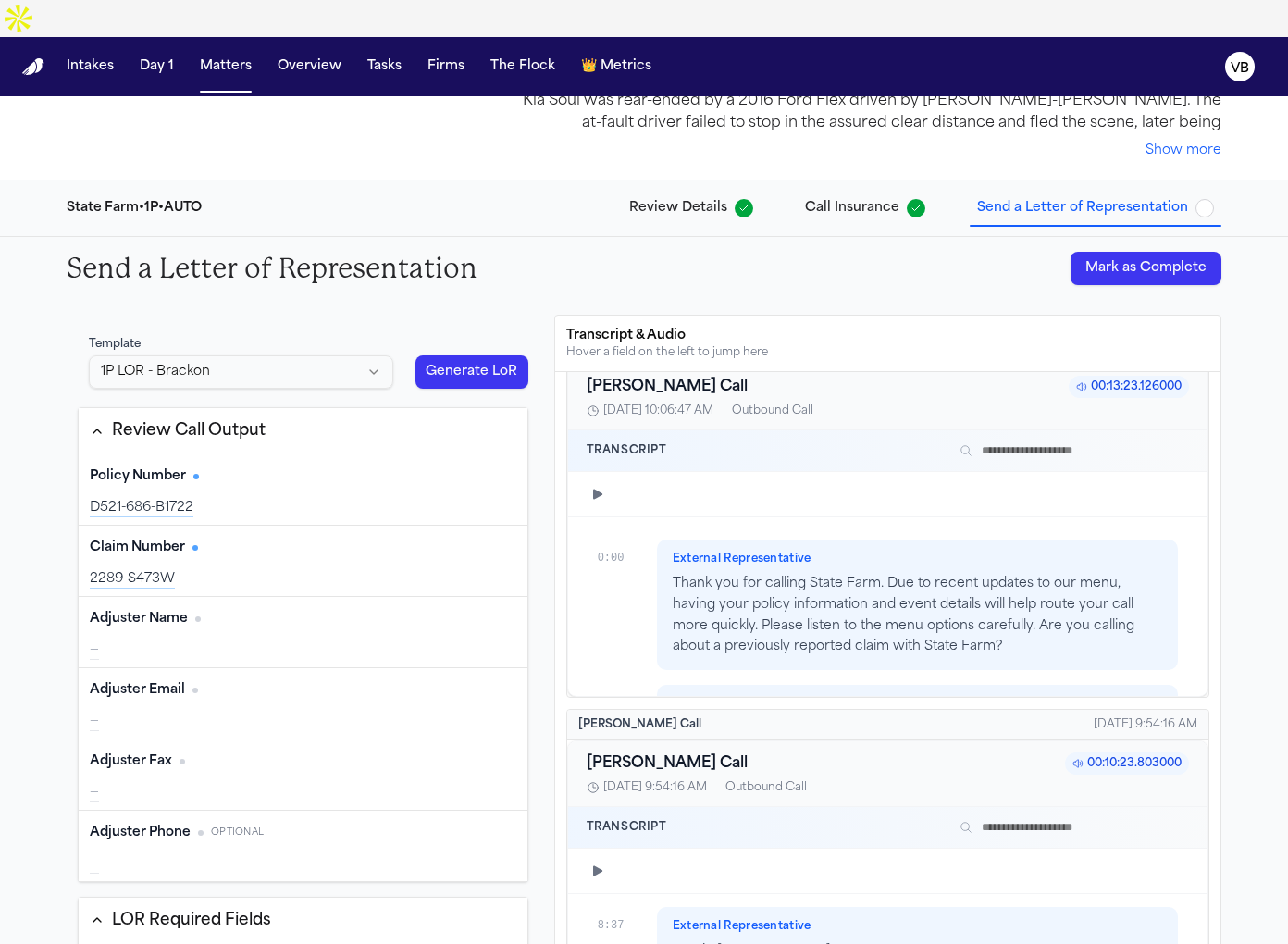
scroll to position [92, 0]
click at [286, 407] on button "Review Call Output" at bounding box center [303, 430] width 448 height 46
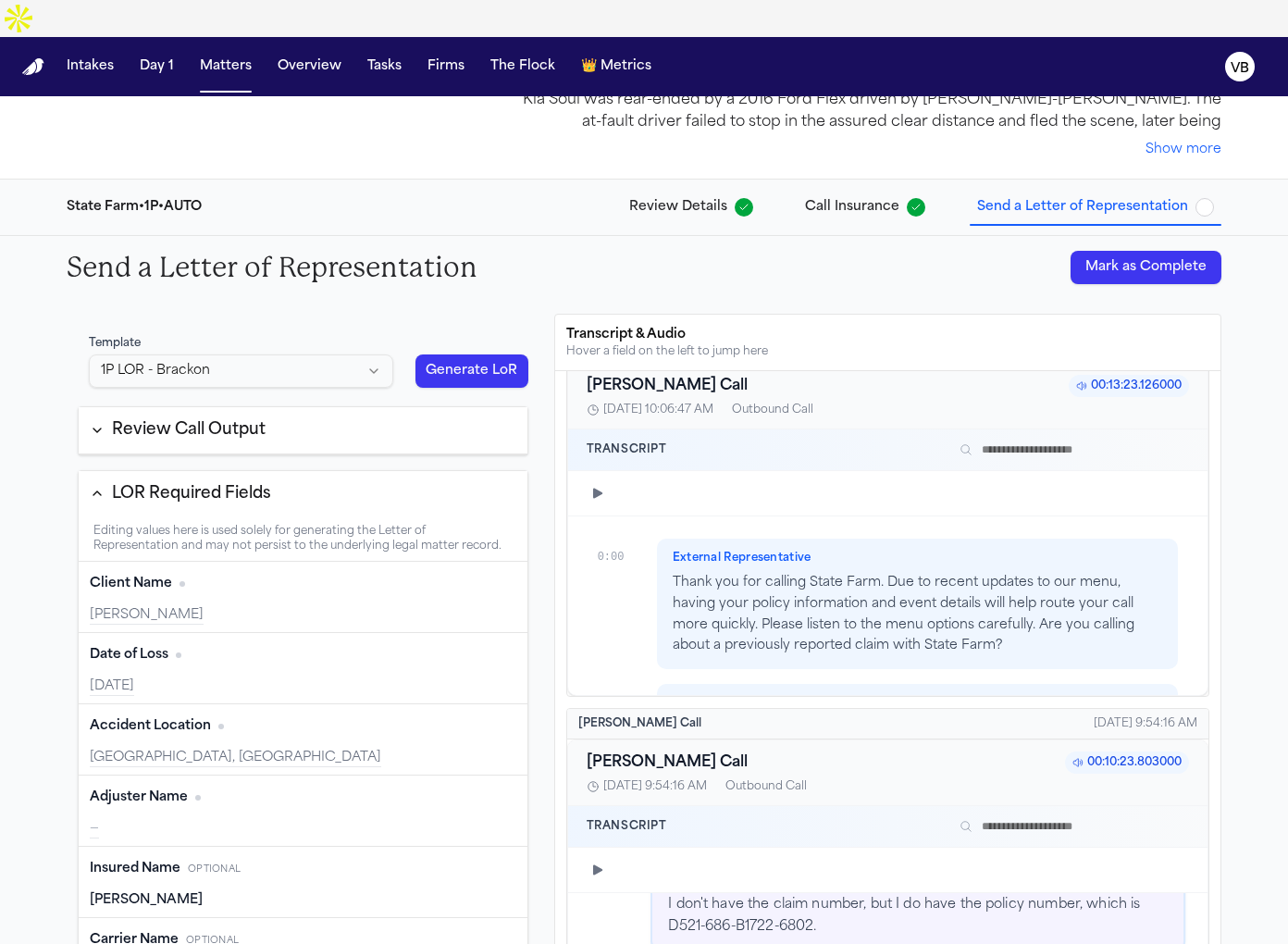
scroll to position [1010, 0]
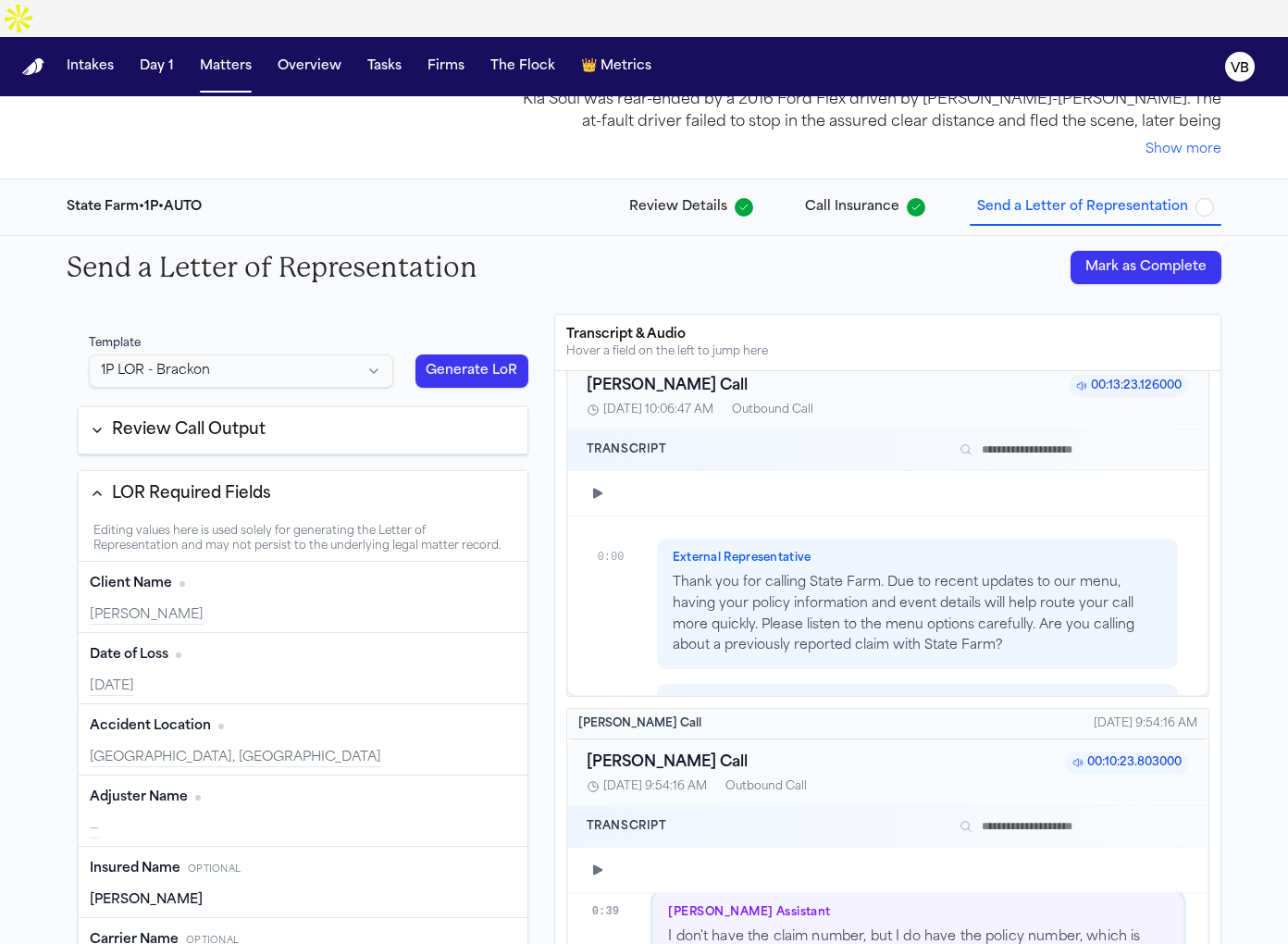
click at [275, 344] on html "Intakes Day 1 Matters Overview Tasks Firms The Flock 👑 Metrics VB Back to Cover…" at bounding box center [644, 490] width 1288 height 981
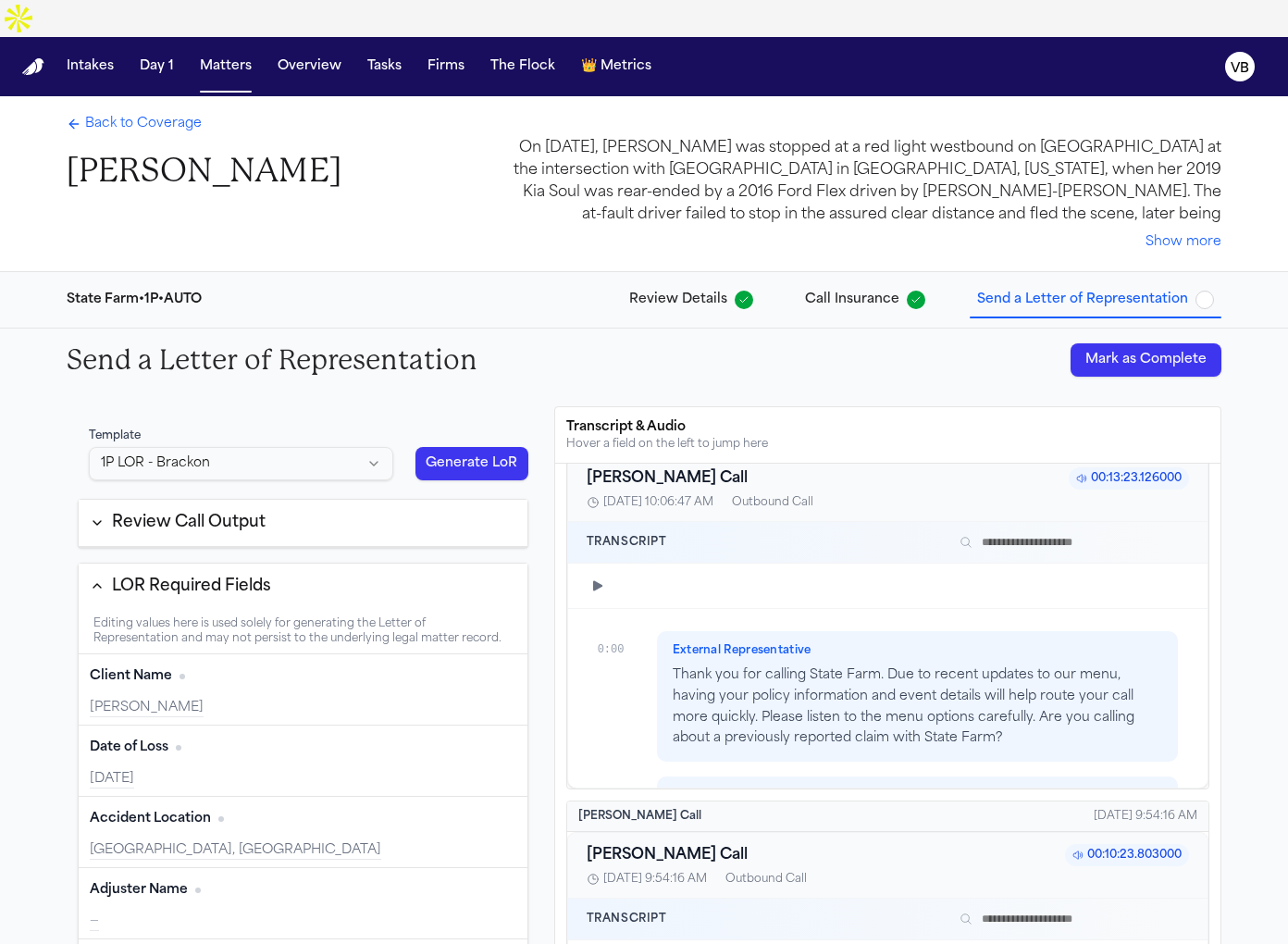
click at [100, 115] on span "Back to Coverage" at bounding box center [144, 124] width 117 height 19
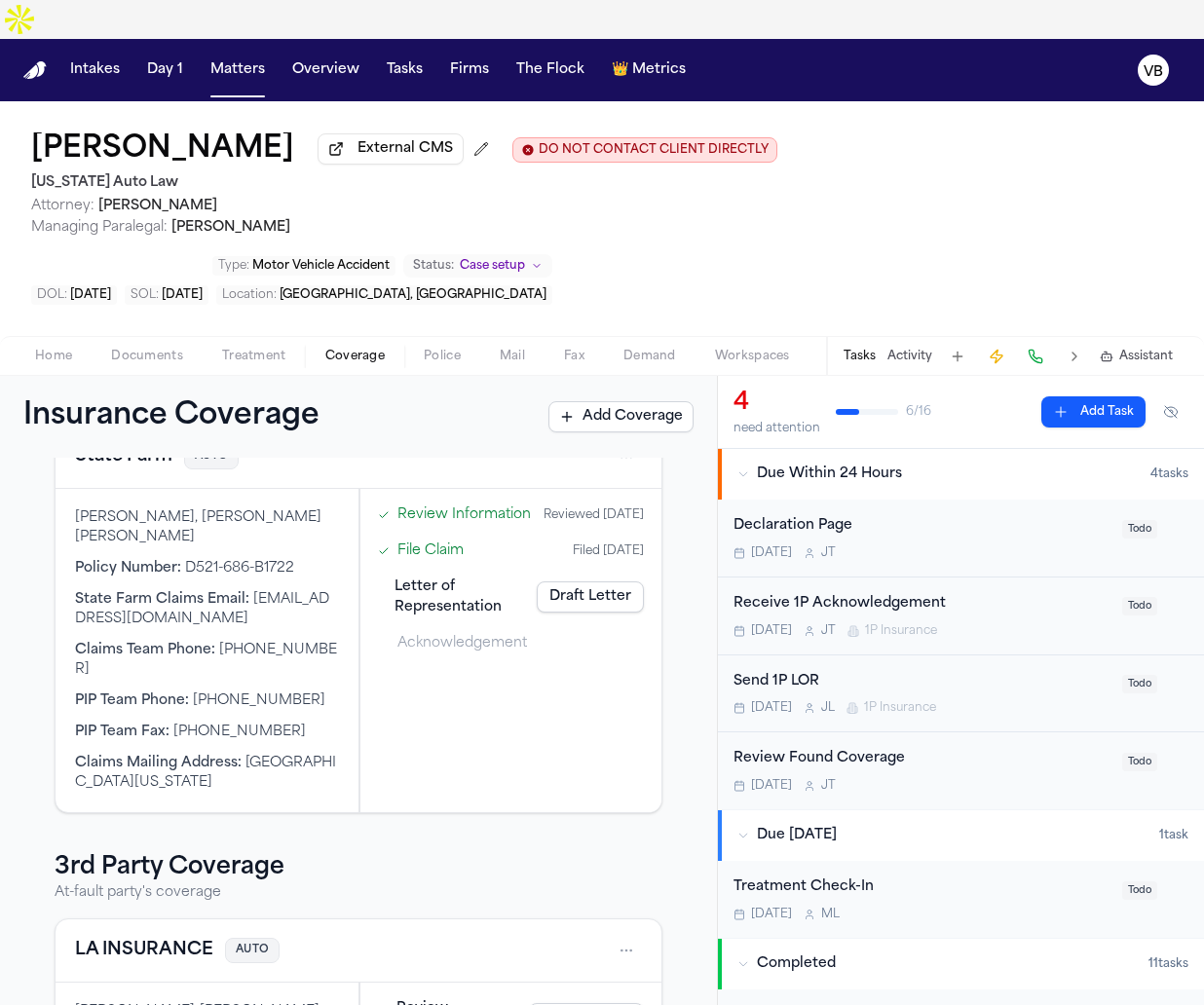
scroll to position [123, 0]
click at [789, 179] on div "[PERSON_NAME] External CMS DO NOT CONTACT CLIENT DIRECTLY DO NOT CONTACT [US_ST…" at bounding box center [602, 218] width 1204 height 234
